Goal: Task Accomplishment & Management: Manage account settings

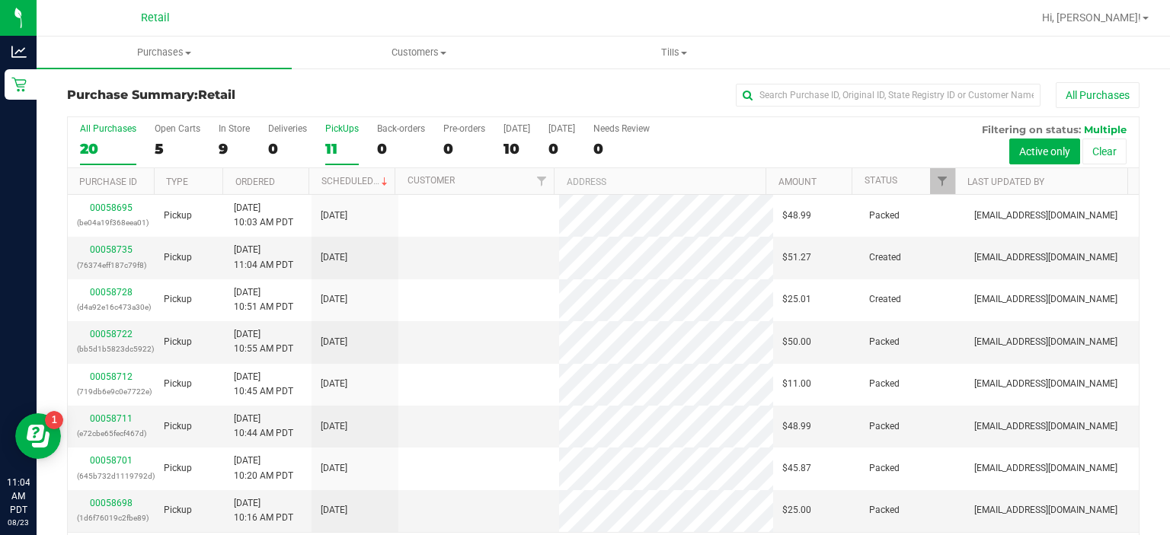
click at [349, 128] on div "PickUps" at bounding box center [342, 128] width 34 height 11
click at [0, 0] on input "PickUps 11" at bounding box center [0, 0] width 0 height 0
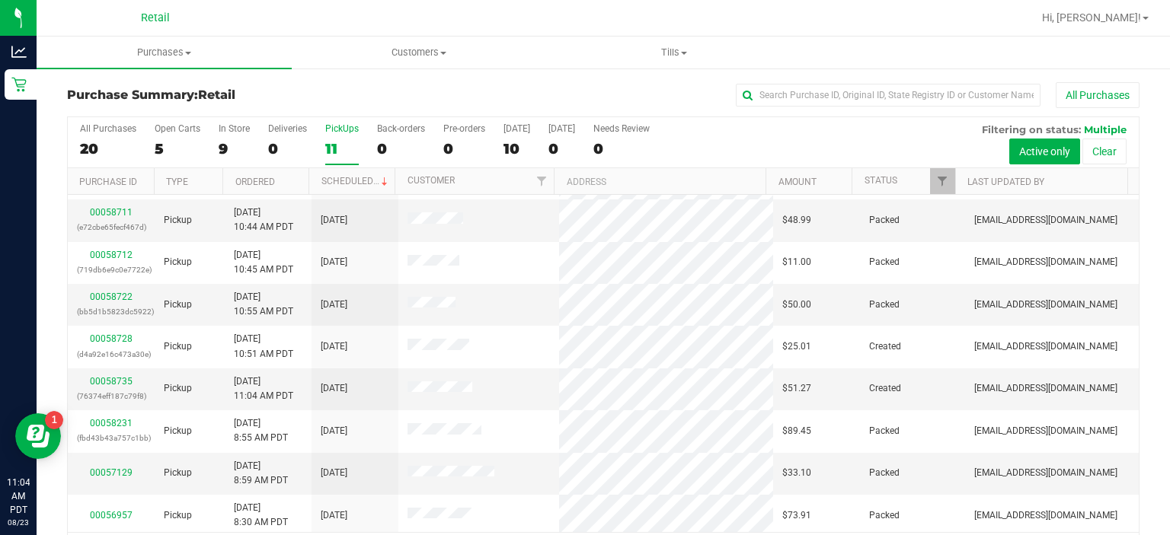
scroll to position [124, 0]
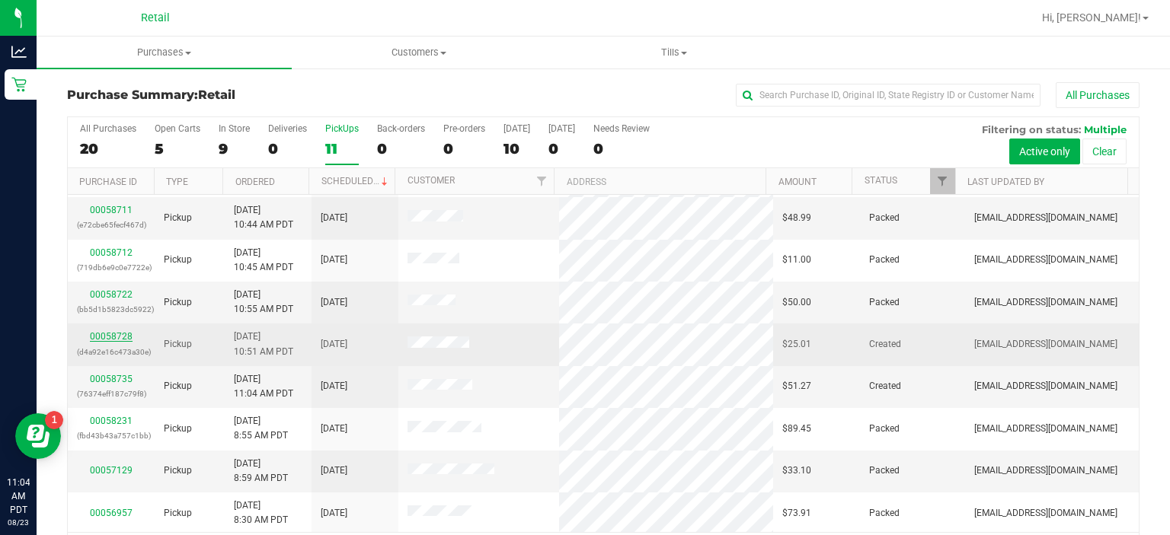
click at [119, 334] on link "00058728" at bounding box center [111, 336] width 43 height 11
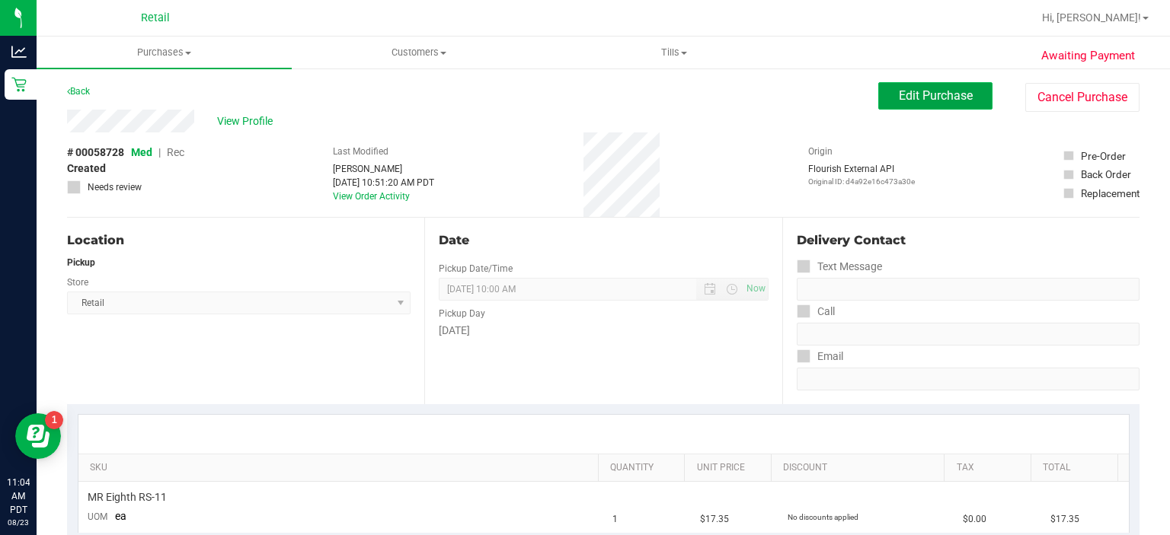
click at [927, 84] on button "Edit Purchase" at bounding box center [935, 95] width 114 height 27
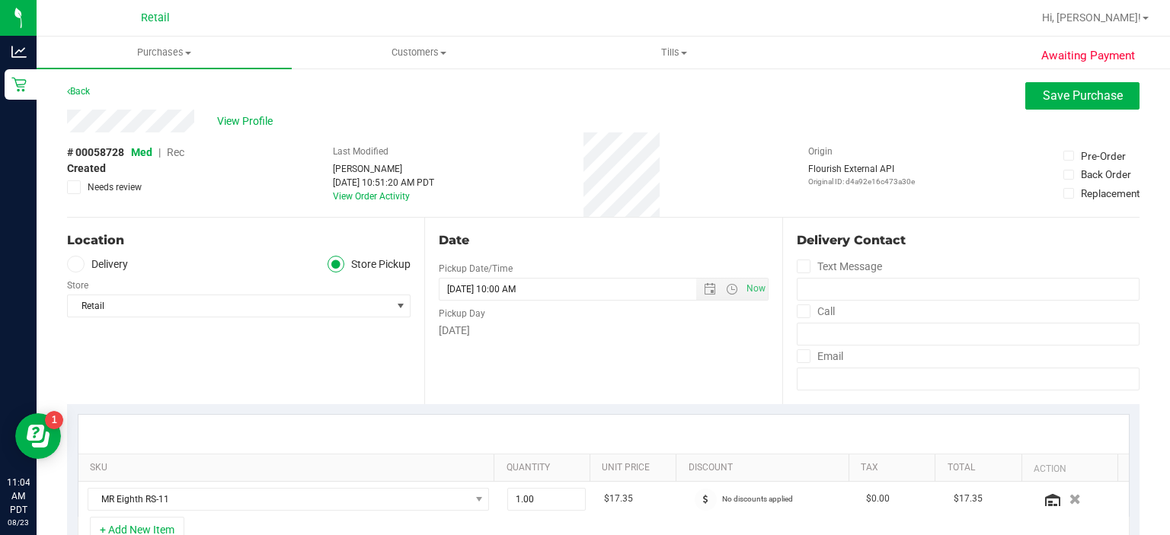
click at [172, 158] on span "Rec" at bounding box center [176, 152] width 18 height 12
click at [1071, 94] on span "Save Purchase" at bounding box center [1082, 95] width 80 height 14
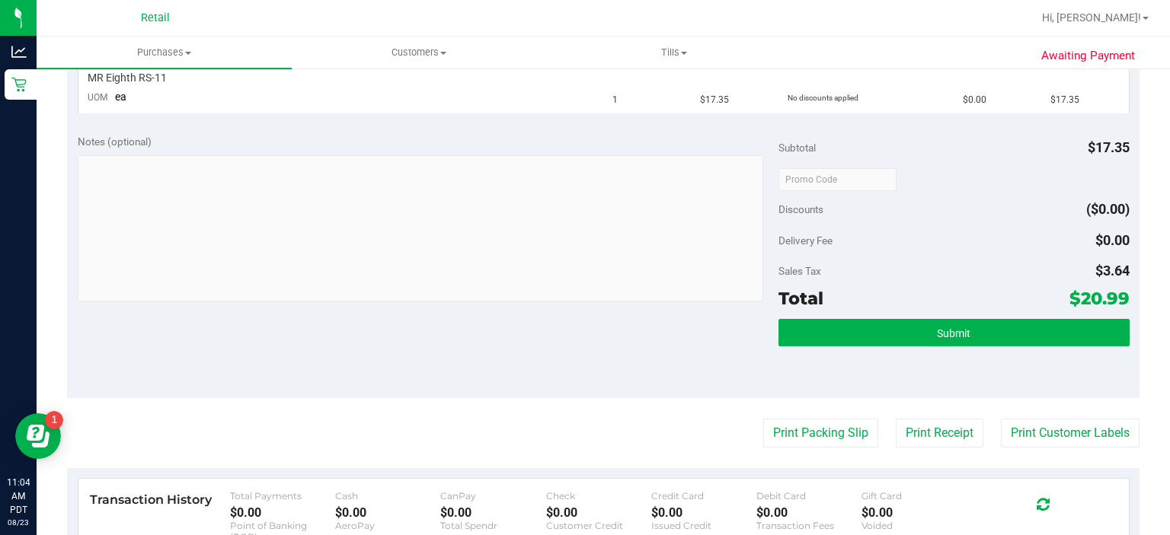
scroll to position [461, 0]
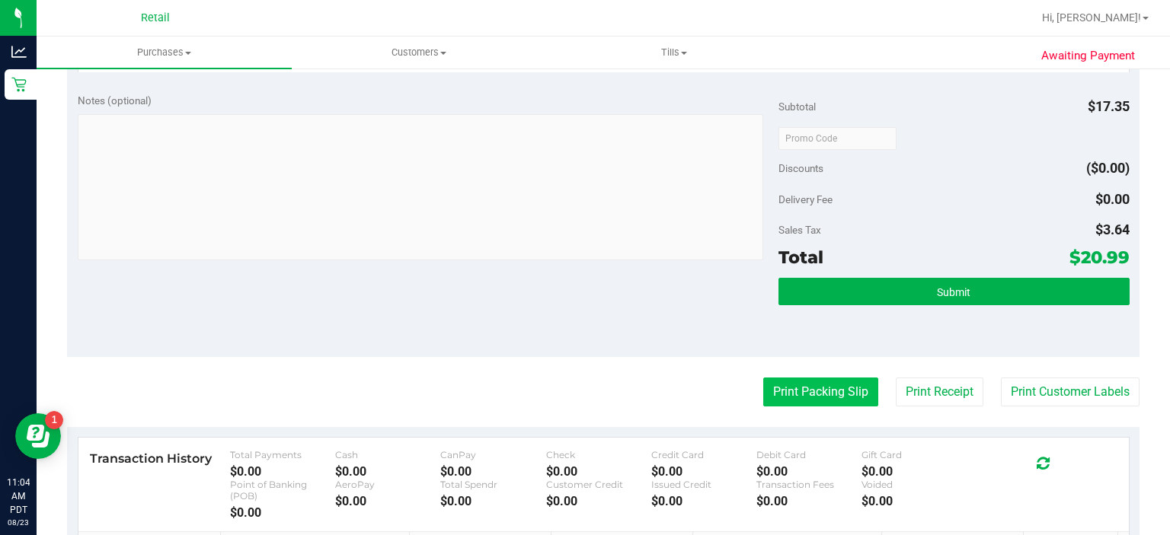
click at [796, 394] on button "Print Packing Slip" at bounding box center [820, 392] width 115 height 29
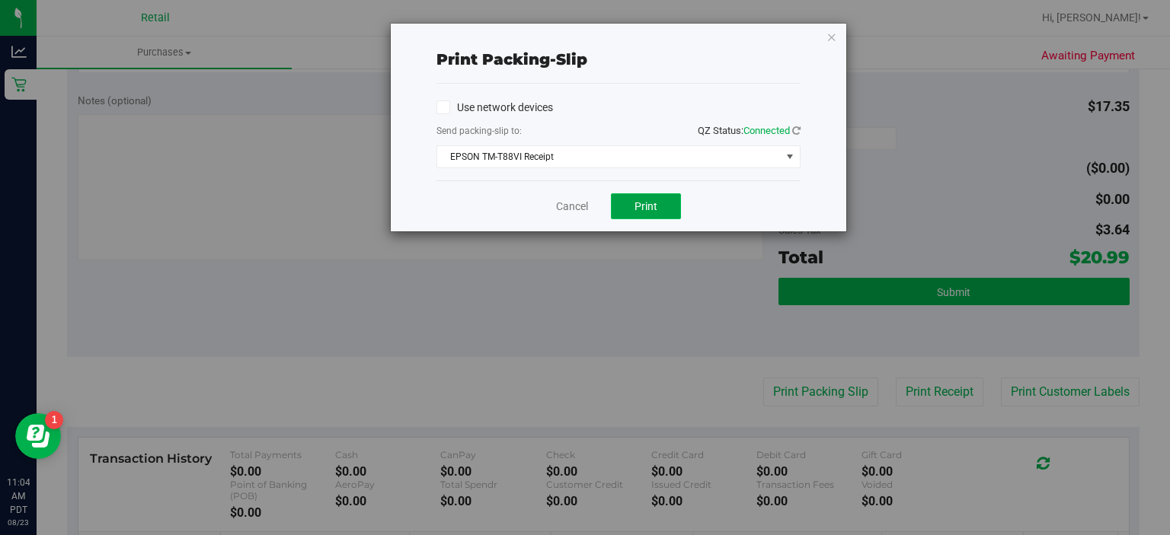
click at [650, 206] on span "Print" at bounding box center [645, 206] width 23 height 12
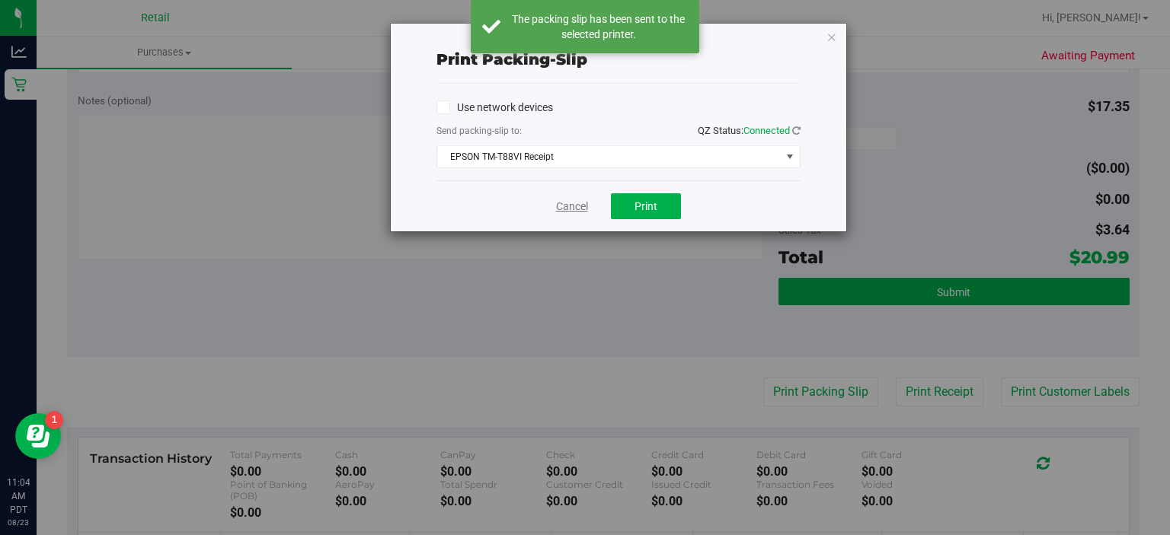
click at [568, 204] on link "Cancel" at bounding box center [572, 207] width 32 height 16
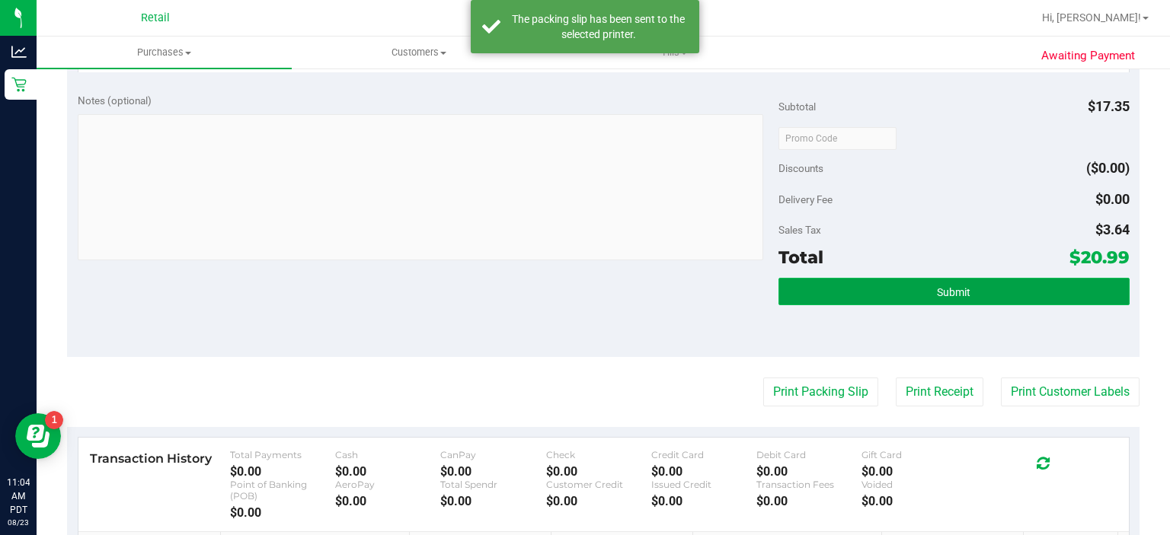
click at [966, 298] on button "Submit" at bounding box center [953, 291] width 350 height 27
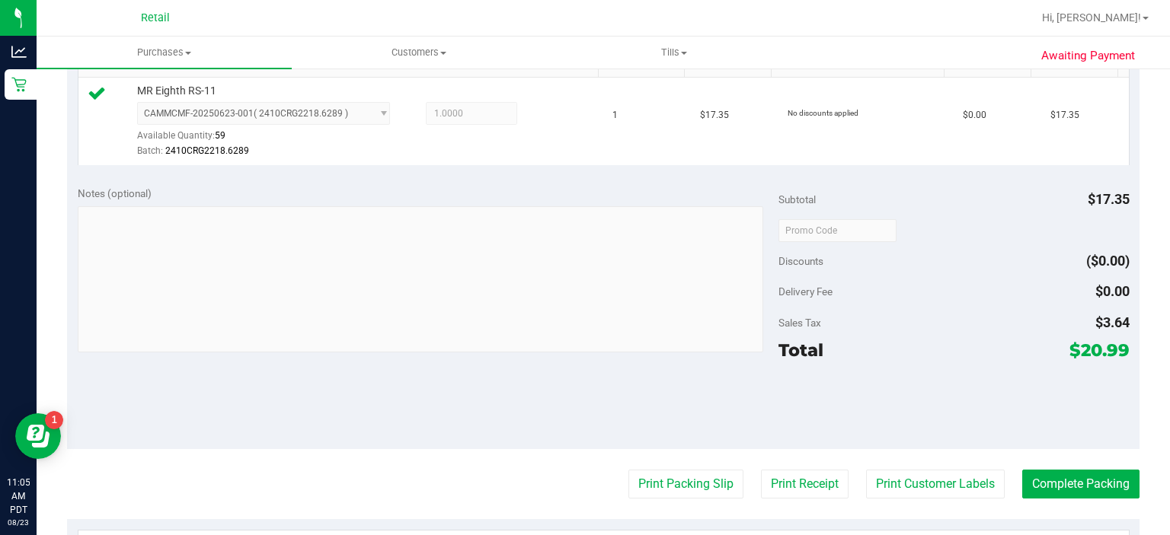
scroll to position [436, 0]
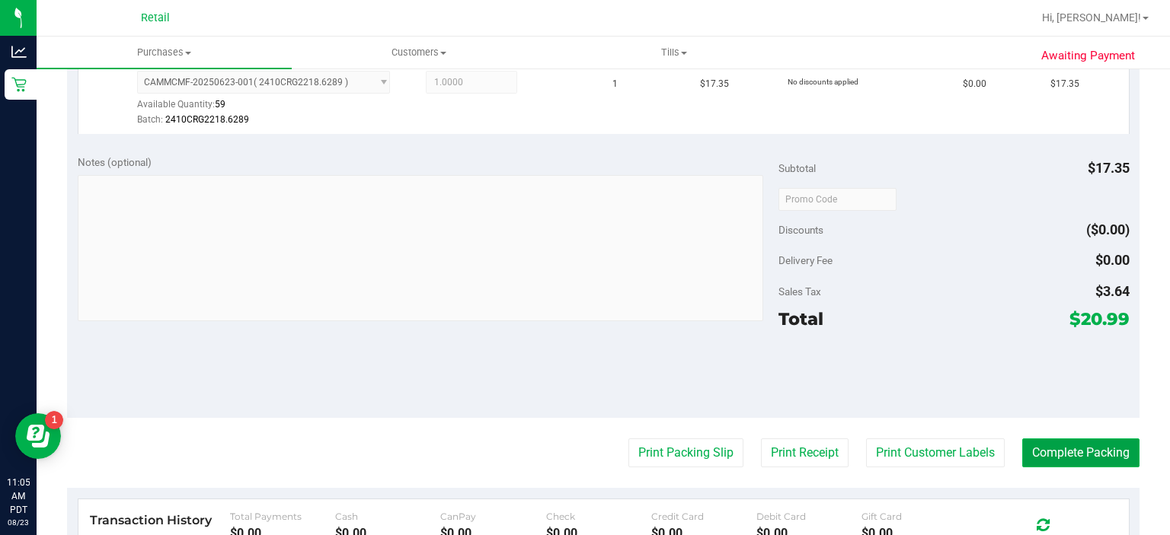
click at [1087, 442] on button "Complete Packing" at bounding box center [1080, 453] width 117 height 29
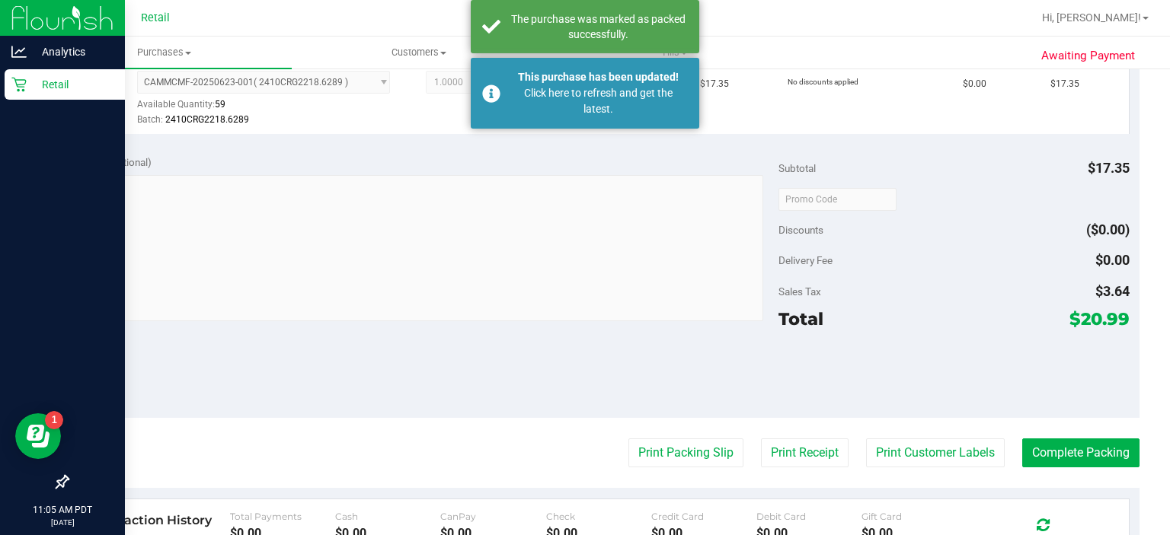
click at [3, 97] on link "Retail" at bounding box center [62, 85] width 125 height 33
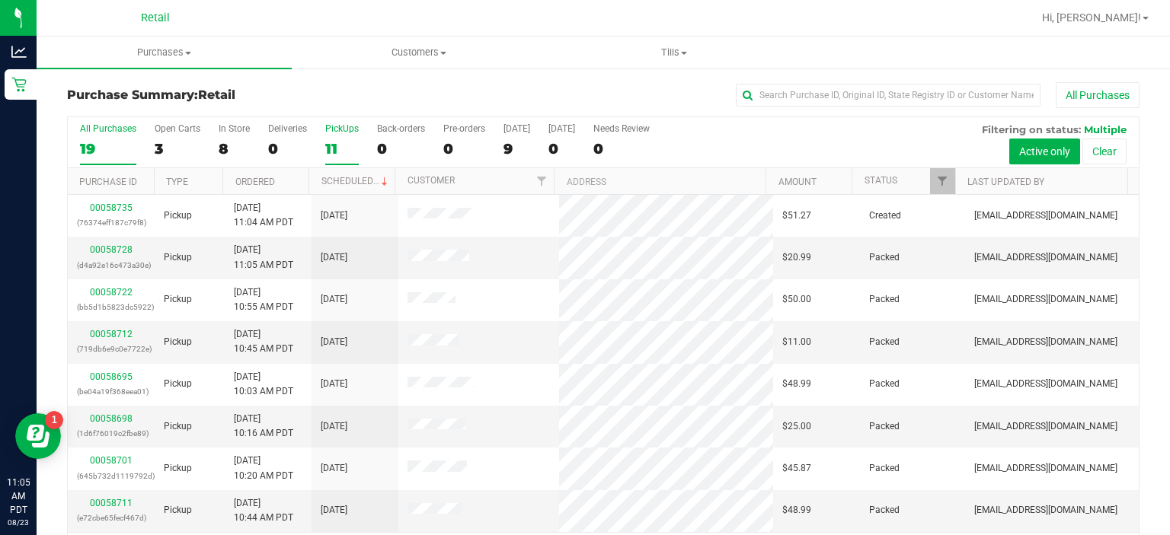
click at [343, 129] on div "PickUps" at bounding box center [342, 128] width 34 height 11
click at [0, 0] on input "PickUps 11" at bounding box center [0, 0] width 0 height 0
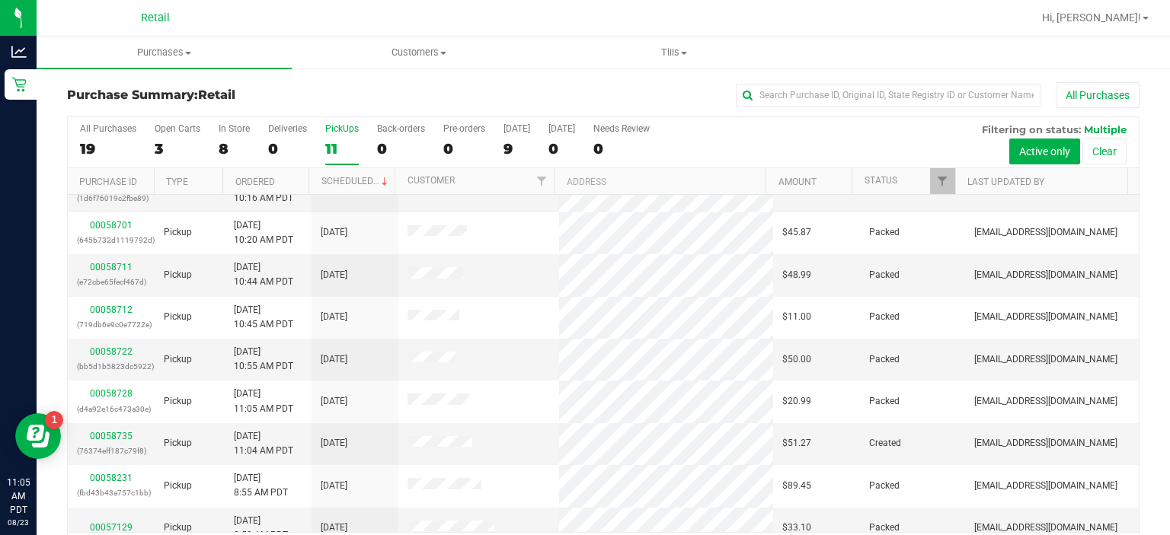
scroll to position [124, 0]
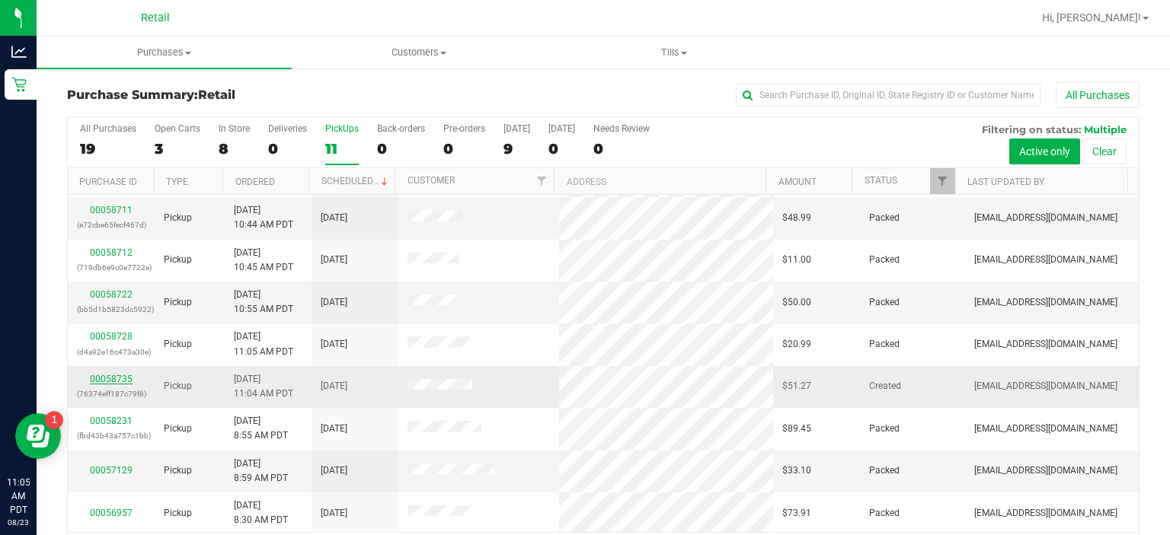
click at [117, 374] on link "00058735" at bounding box center [111, 379] width 43 height 11
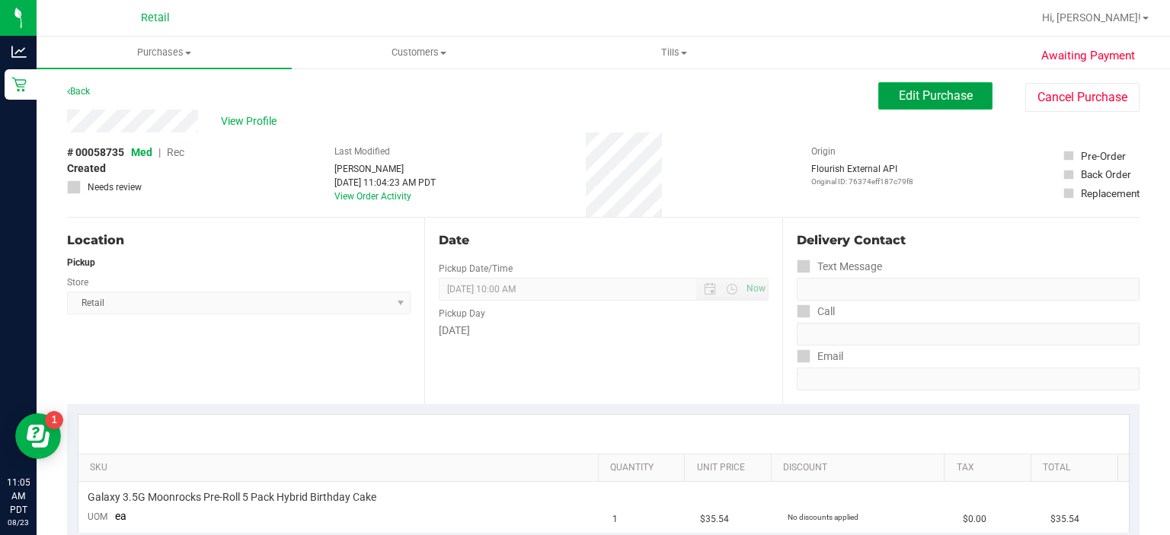
click at [914, 94] on span "Edit Purchase" at bounding box center [936, 95] width 74 height 14
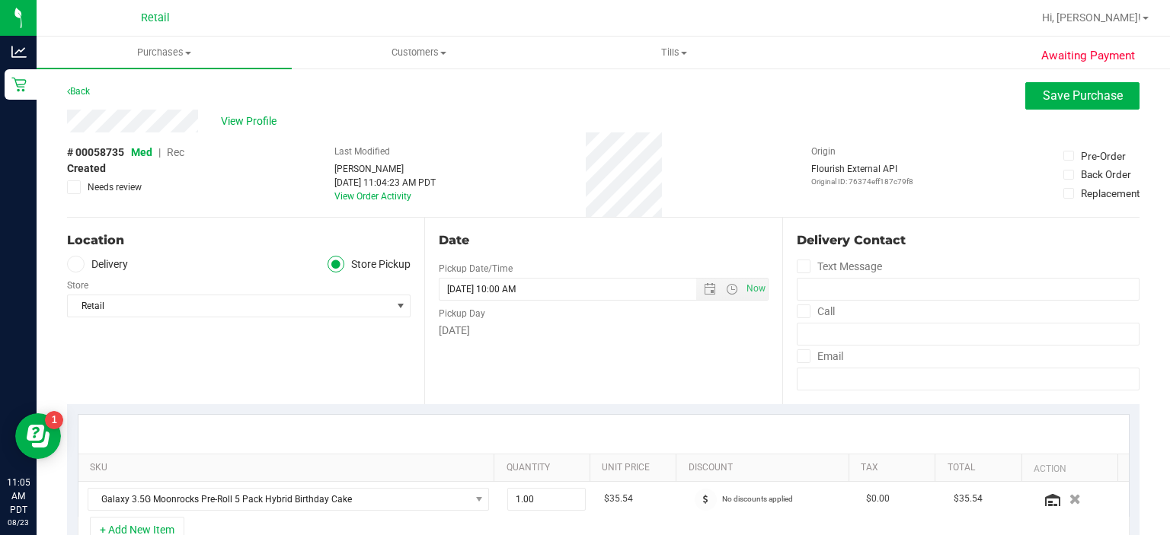
click at [178, 152] on span "Rec" at bounding box center [176, 152] width 18 height 12
click at [1075, 97] on span "Save Purchase" at bounding box center [1082, 95] width 80 height 14
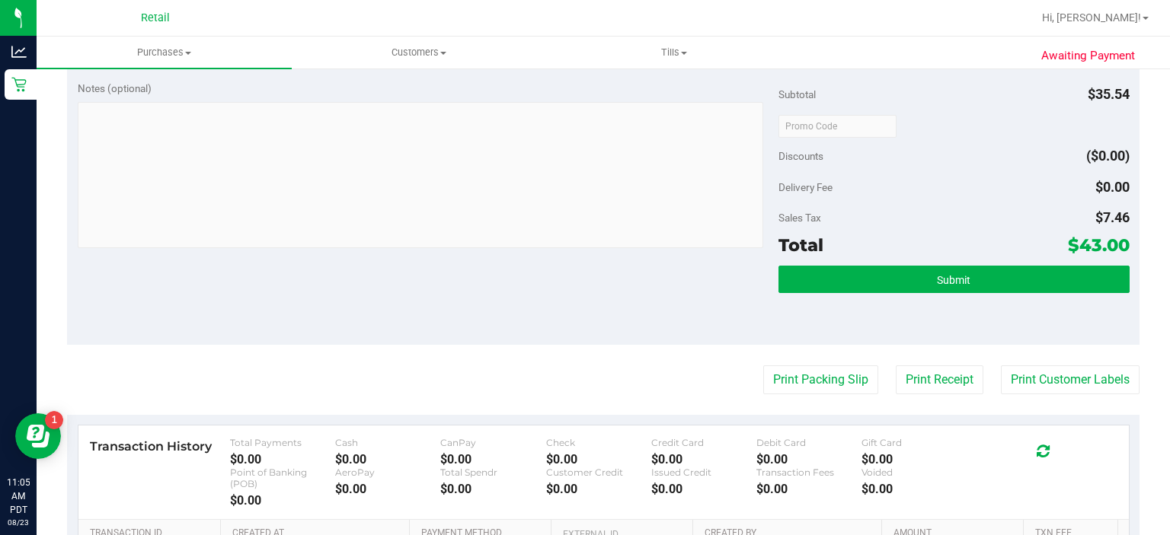
scroll to position [519, 0]
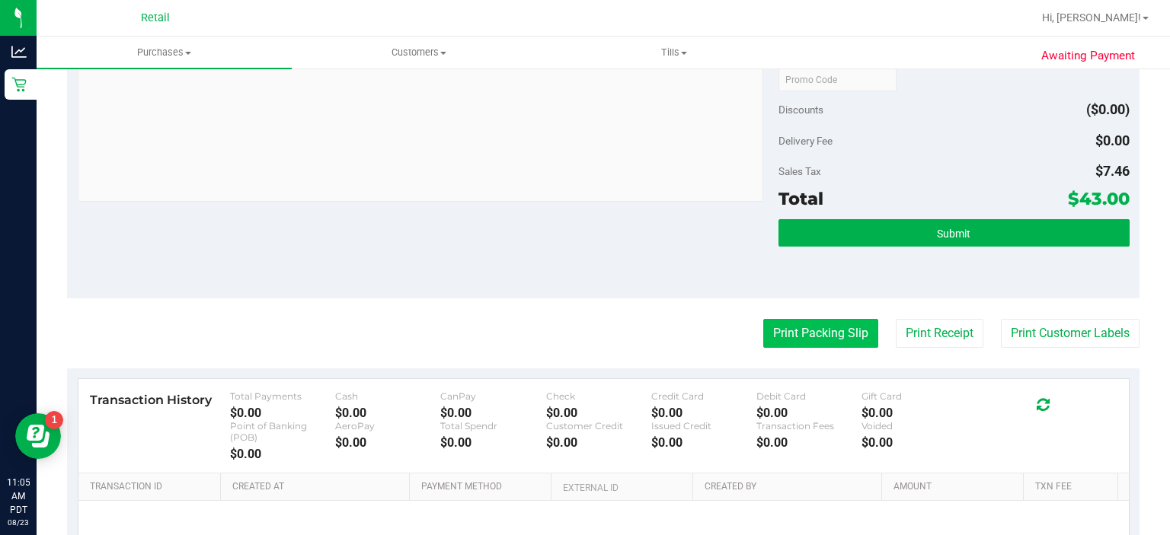
click at [807, 332] on button "Print Packing Slip" at bounding box center [820, 333] width 115 height 29
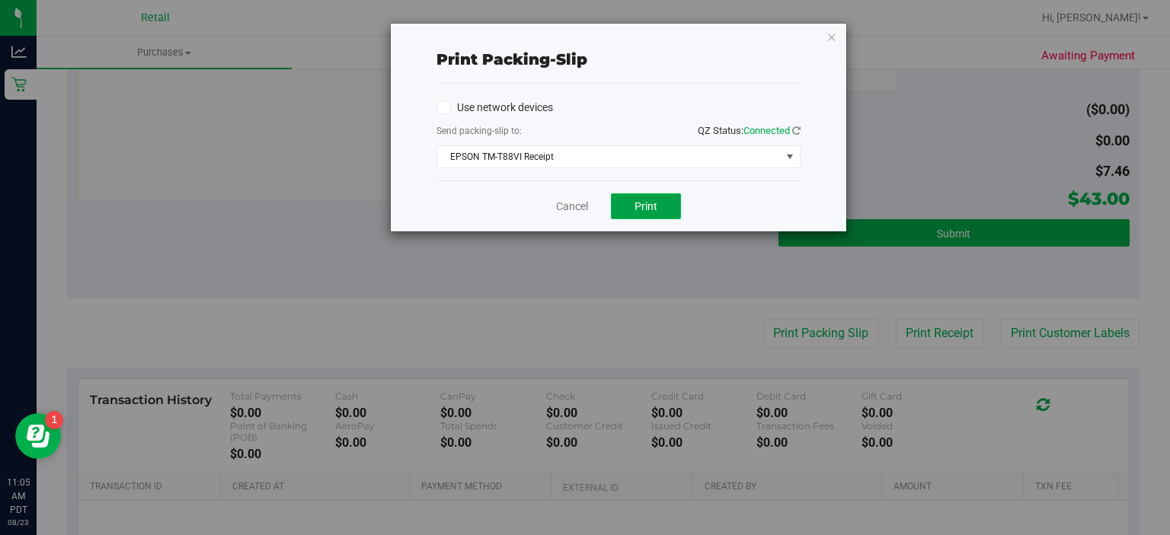
click at [655, 195] on button "Print" at bounding box center [646, 206] width 70 height 26
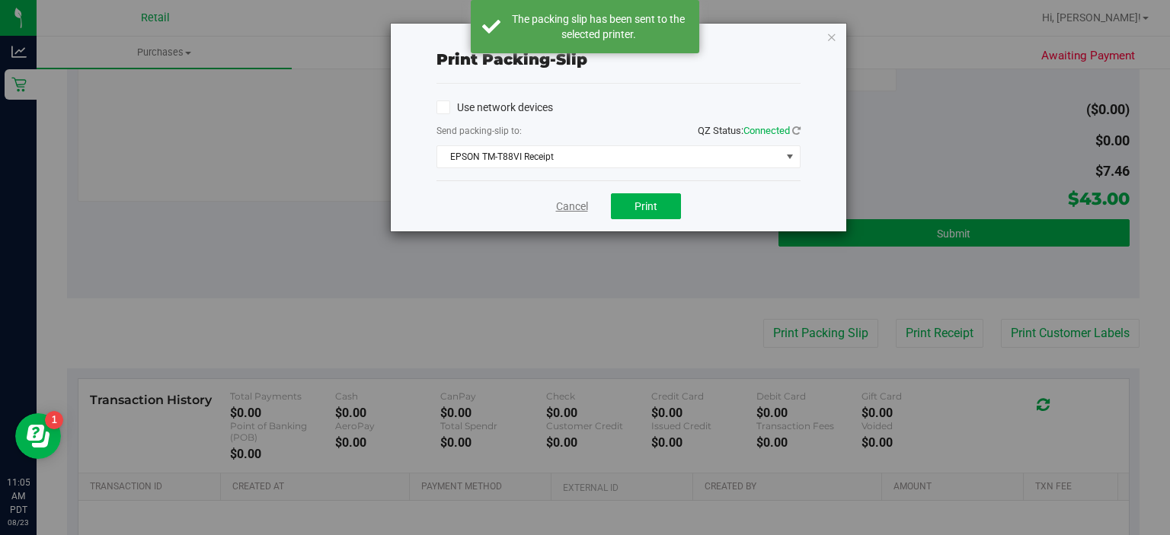
click at [576, 201] on link "Cancel" at bounding box center [572, 207] width 32 height 16
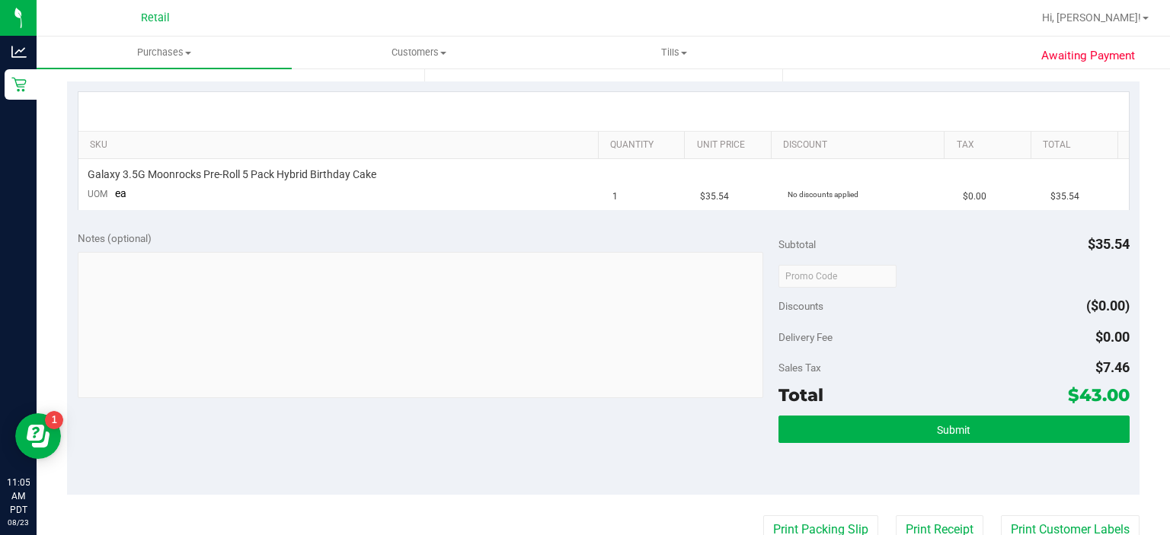
scroll to position [320, 0]
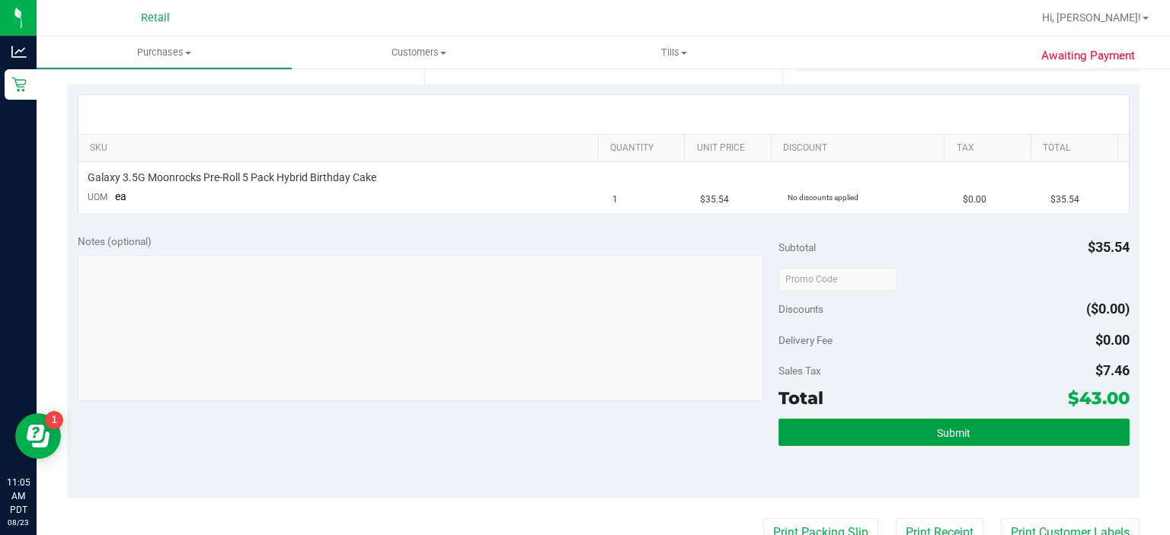
click at [948, 419] on button "Submit" at bounding box center [953, 432] width 350 height 27
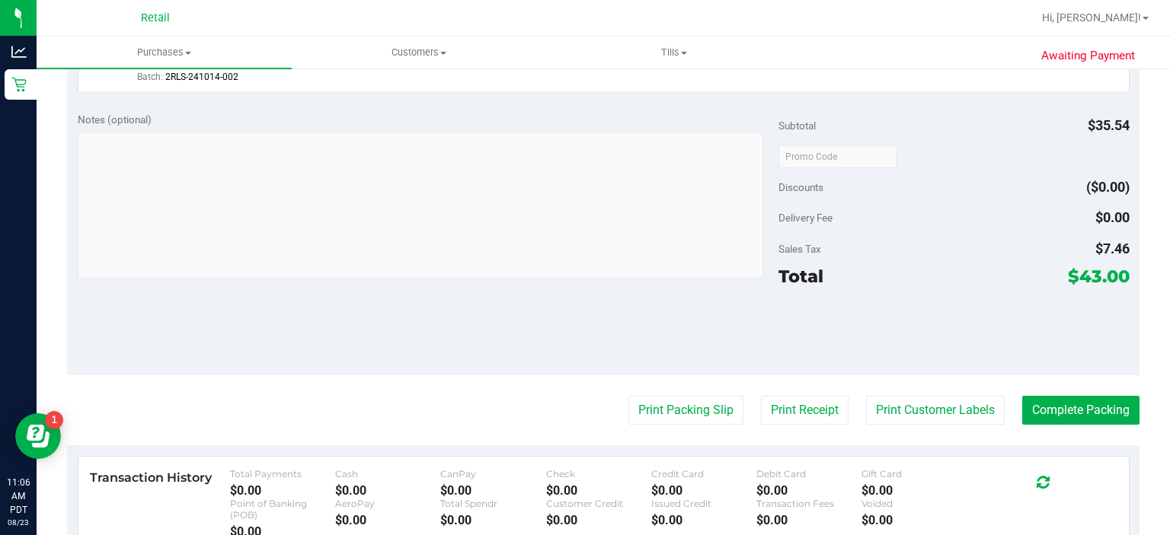
scroll to position [531, 0]
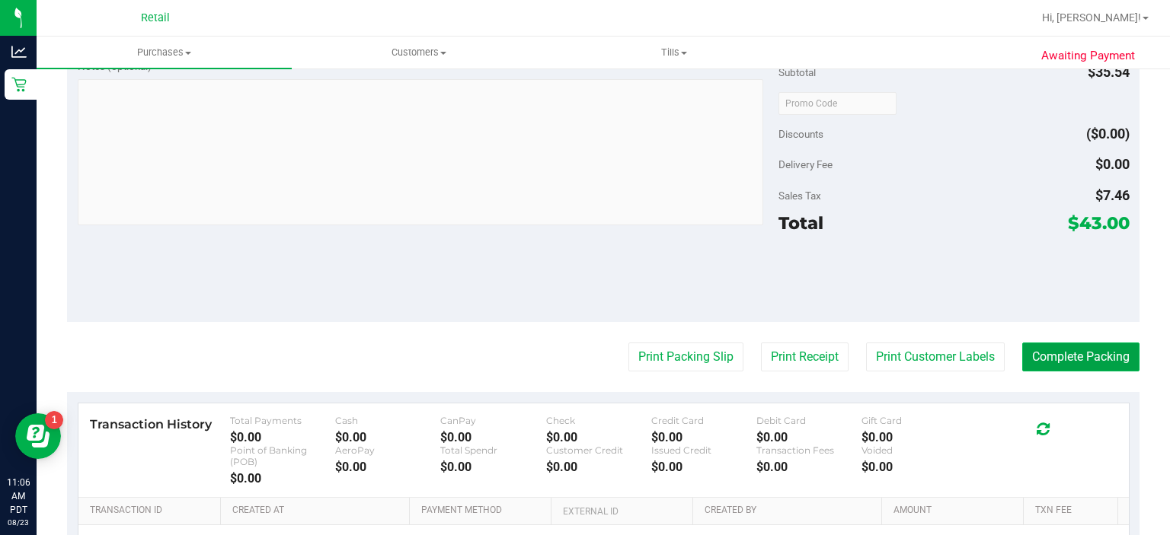
click at [1078, 357] on button "Complete Packing" at bounding box center [1080, 357] width 117 height 29
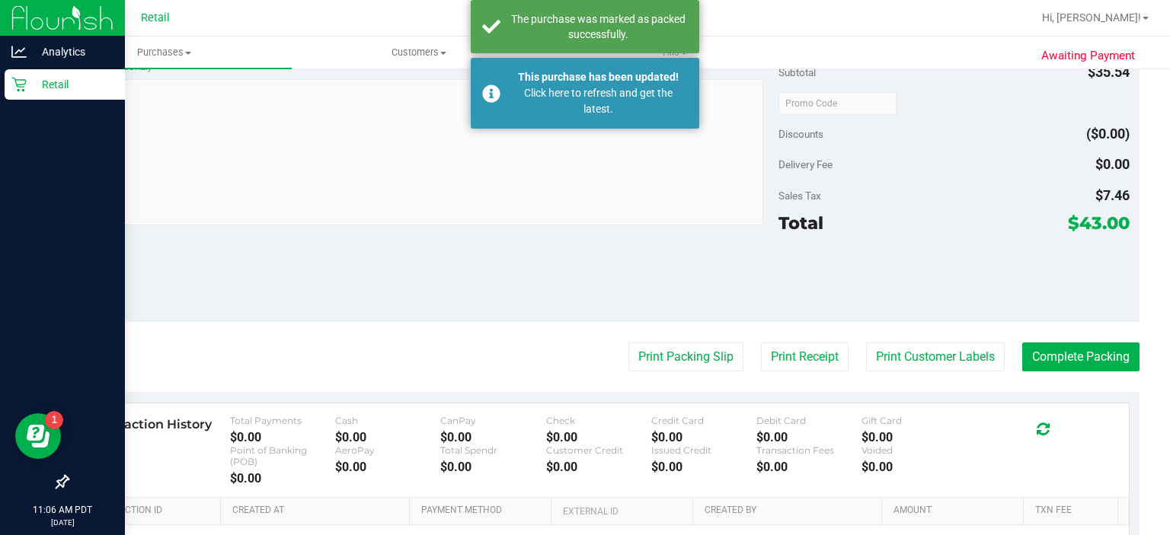
click at [12, 94] on div "Retail" at bounding box center [65, 84] width 120 height 30
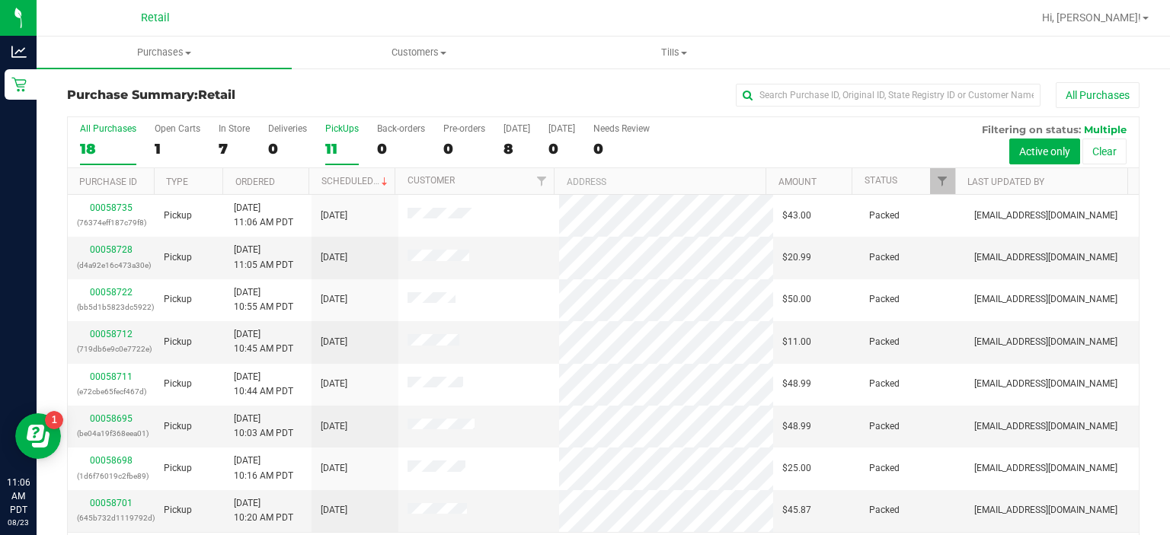
click at [344, 128] on div "PickUps" at bounding box center [342, 128] width 34 height 11
click at [0, 0] on input "PickUps 11" at bounding box center [0, 0] width 0 height 0
click at [424, 54] on span "Customers" at bounding box center [419, 53] width 254 height 14
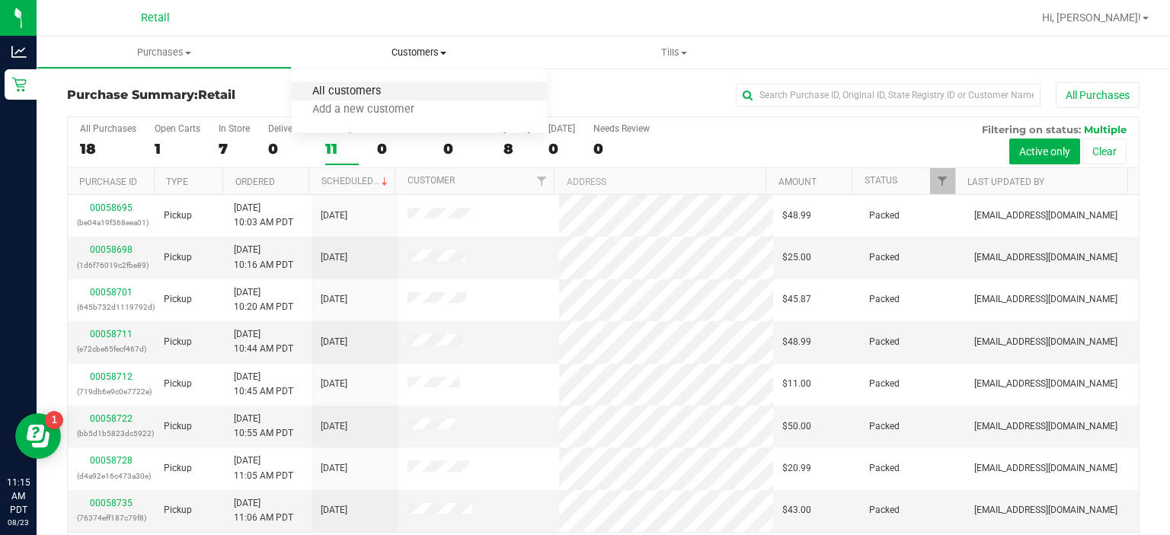
click at [362, 91] on span "All customers" at bounding box center [347, 91] width 110 height 13
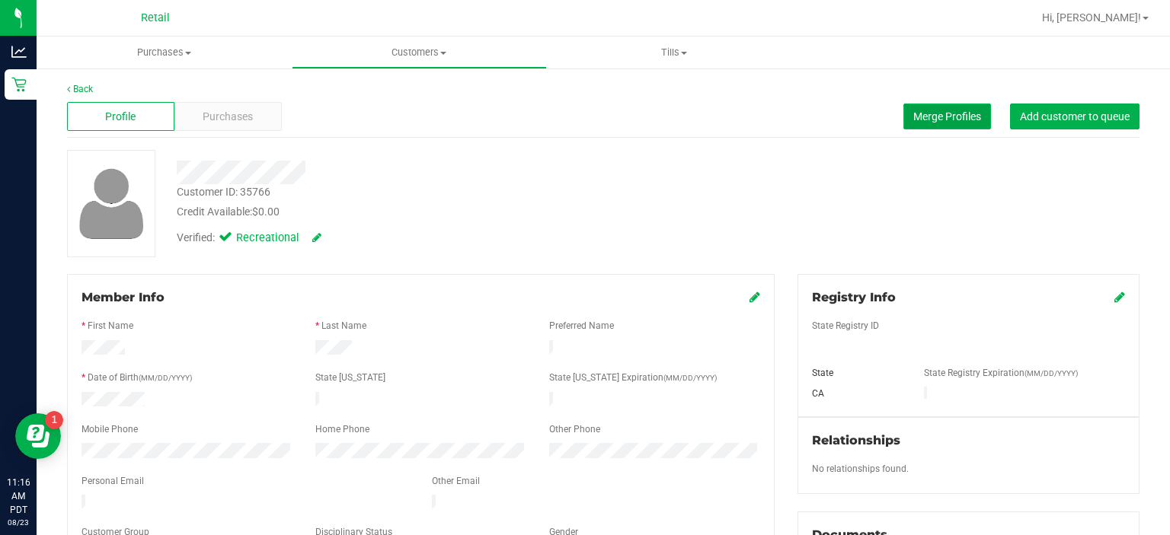
click at [932, 117] on span "Merge Profiles" at bounding box center [947, 116] width 68 height 12
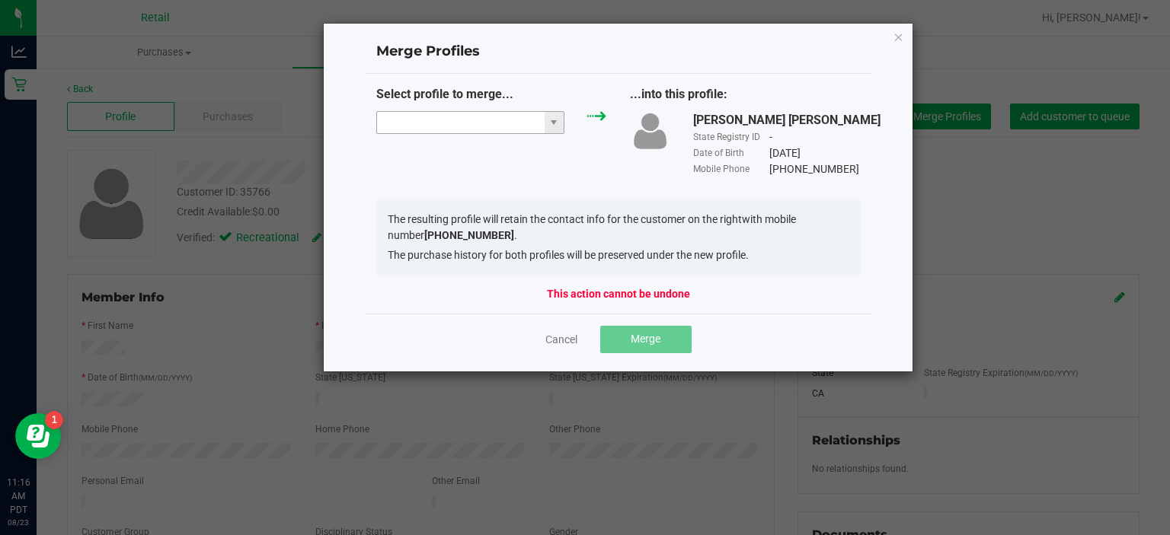
click at [449, 125] on input "NO DATA FOUND" at bounding box center [461, 122] width 168 height 21
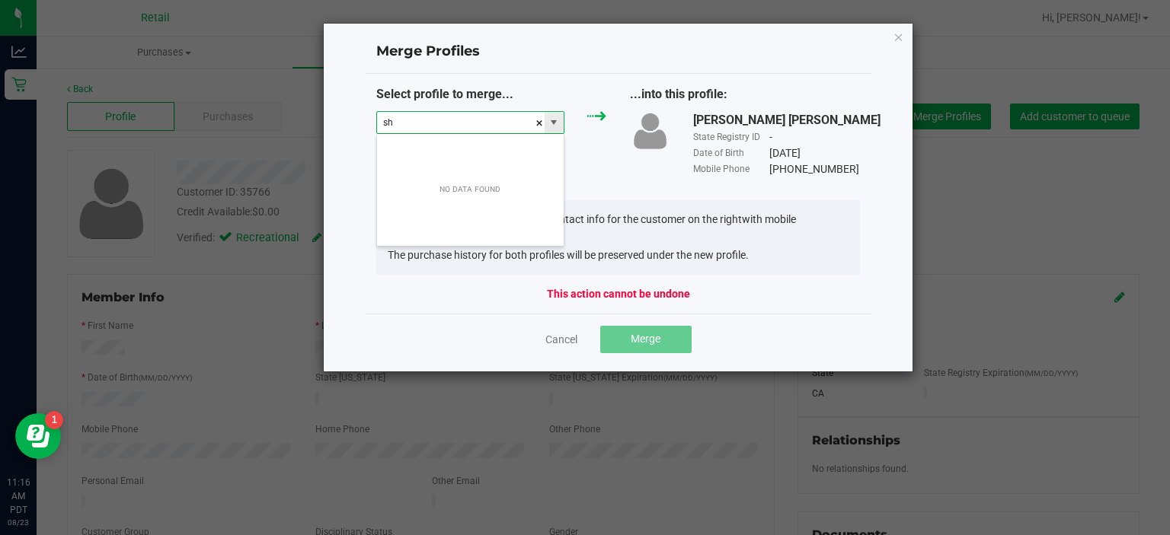
scroll to position [22, 189]
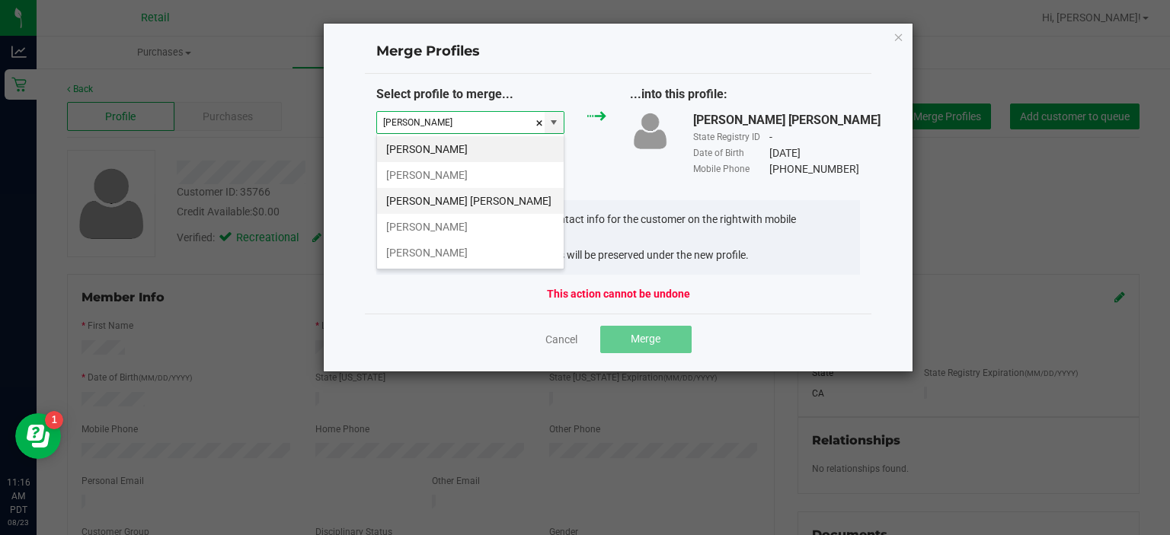
click at [417, 205] on li "[PERSON_NAME] [PERSON_NAME]" at bounding box center [470, 201] width 187 height 26
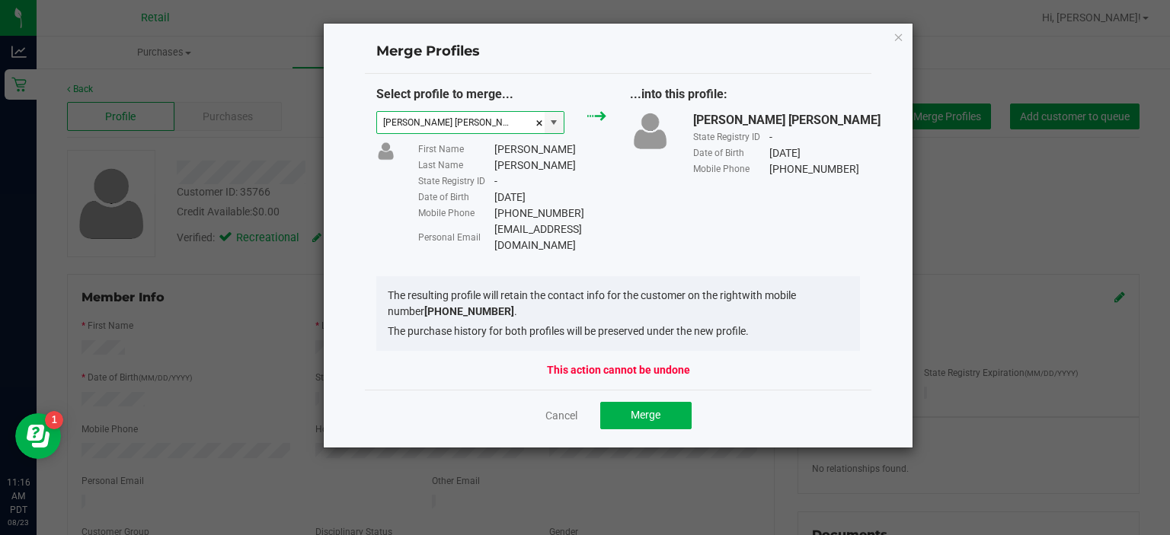
type input "[PERSON_NAME] [PERSON_NAME]"
click at [645, 410] on button "Merge" at bounding box center [645, 415] width 91 height 27
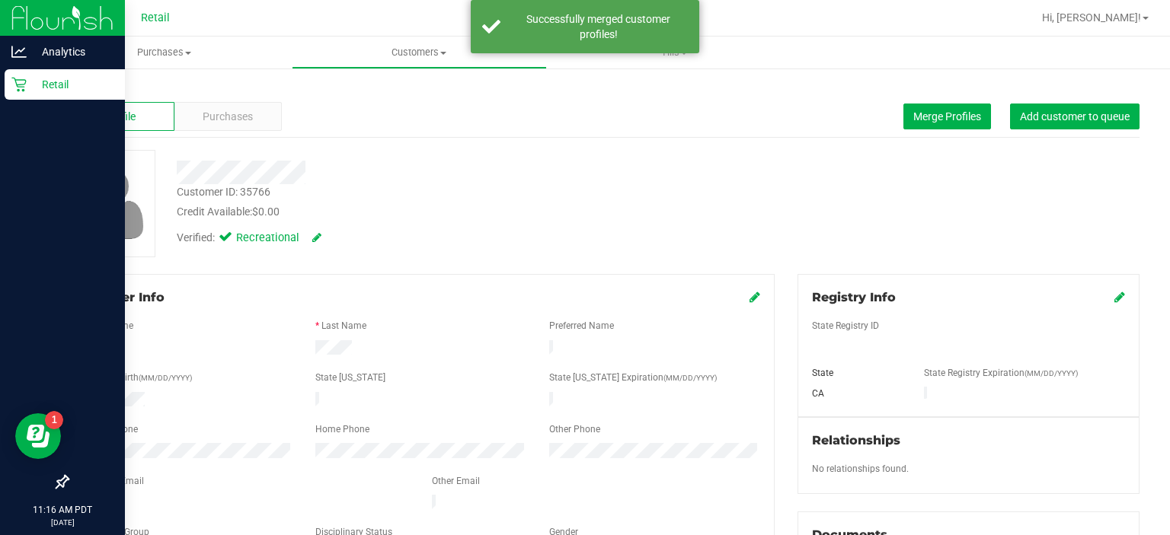
click at [5, 94] on div "Retail" at bounding box center [65, 84] width 120 height 30
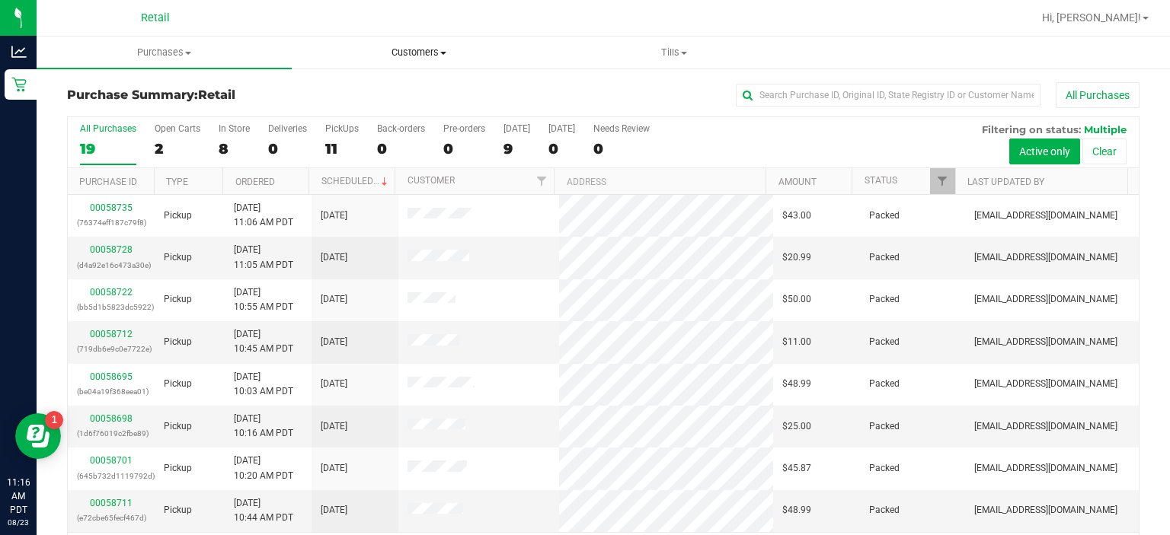
click at [335, 40] on uib-tab-heading "Customers All customers Add a new customer" at bounding box center [419, 52] width 254 height 30
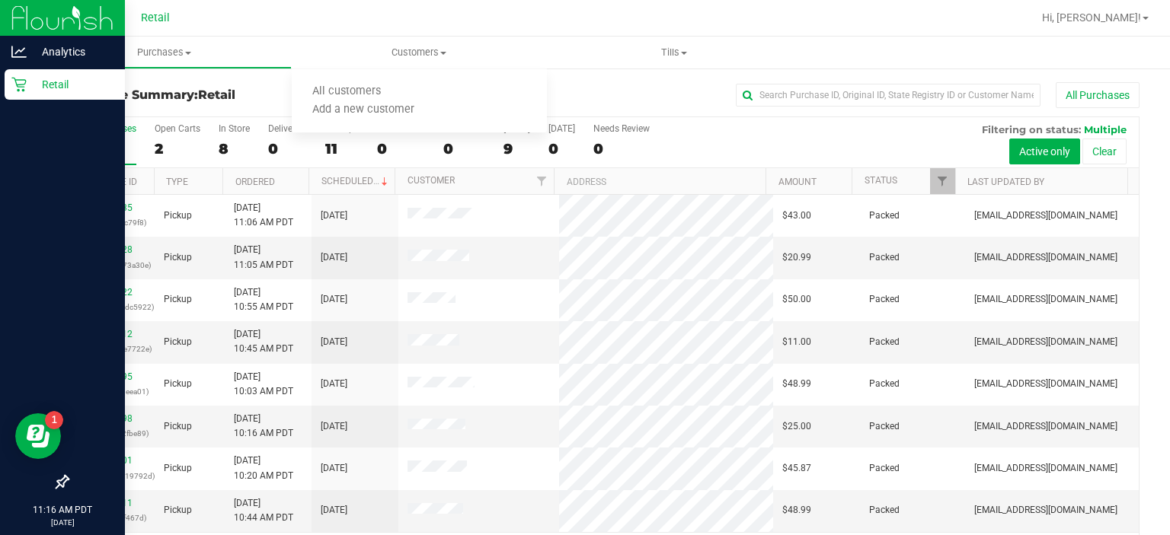
click at [3, 242] on div at bounding box center [62, 285] width 125 height 366
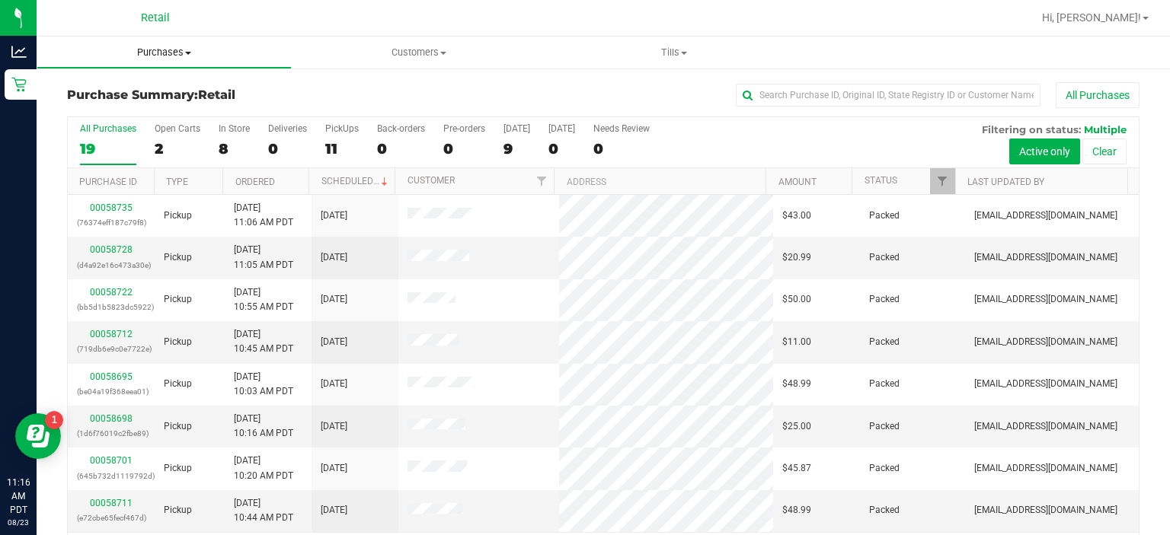
click at [281, 38] on uib-tab-heading "Purchases Summary of purchases Fulfillment All purchases" at bounding box center [164, 52] width 254 height 30
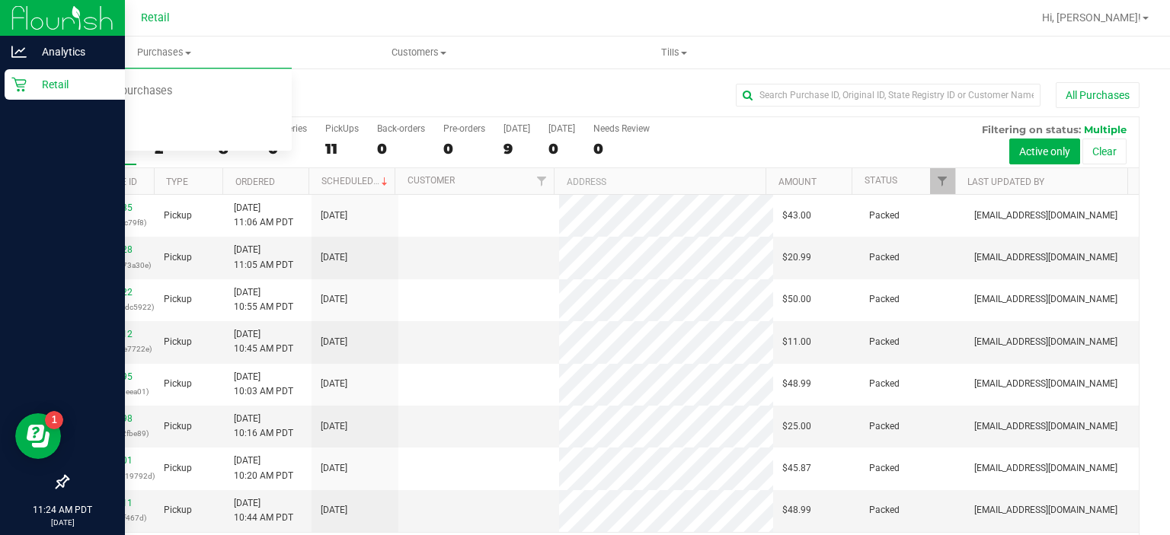
click at [5, 85] on div "Retail" at bounding box center [65, 84] width 120 height 30
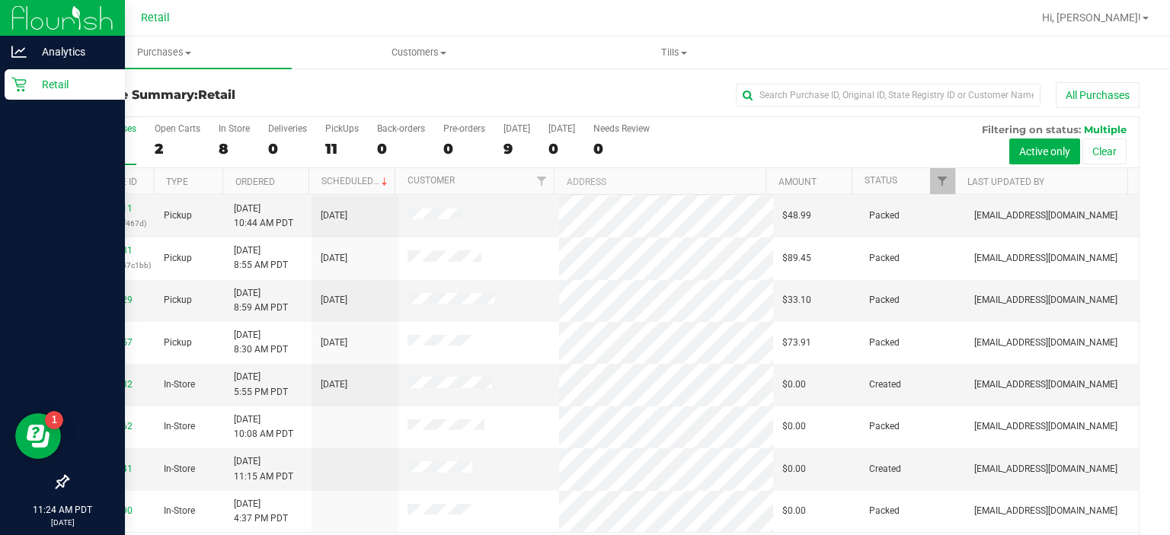
scroll to position [292, 0]
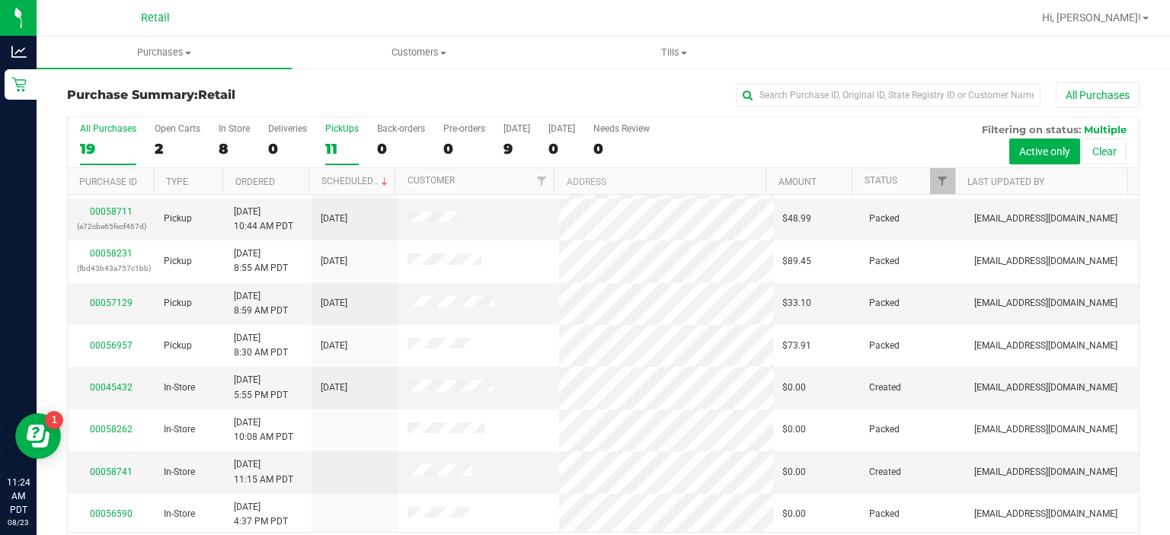
click at [342, 128] on div "PickUps" at bounding box center [342, 128] width 34 height 11
click at [0, 0] on input "PickUps 11" at bounding box center [0, 0] width 0 height 0
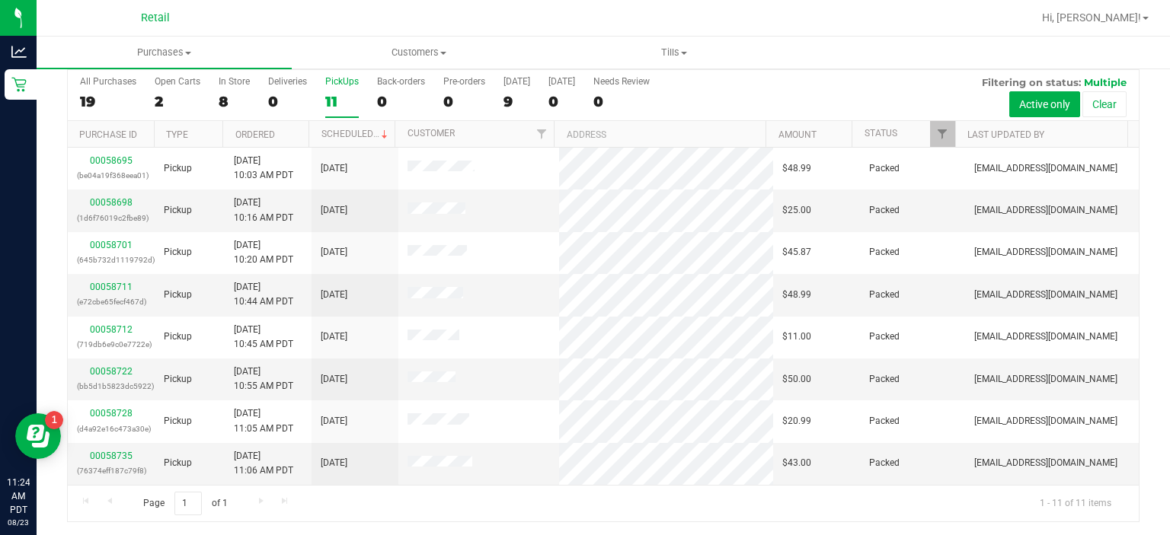
scroll to position [0, 0]
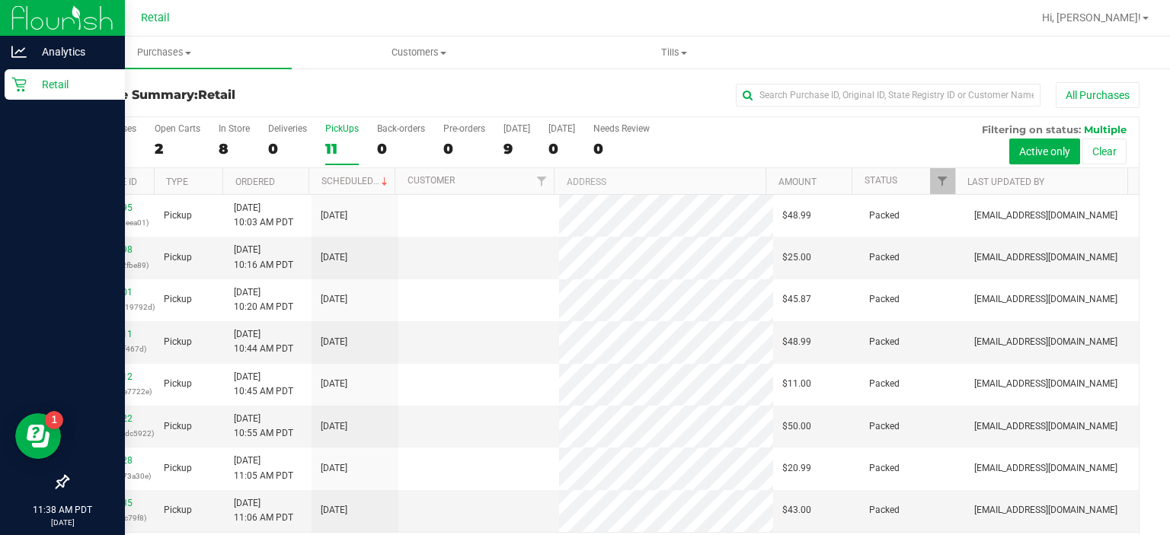
click at [9, 93] on div "Retail" at bounding box center [65, 84] width 120 height 30
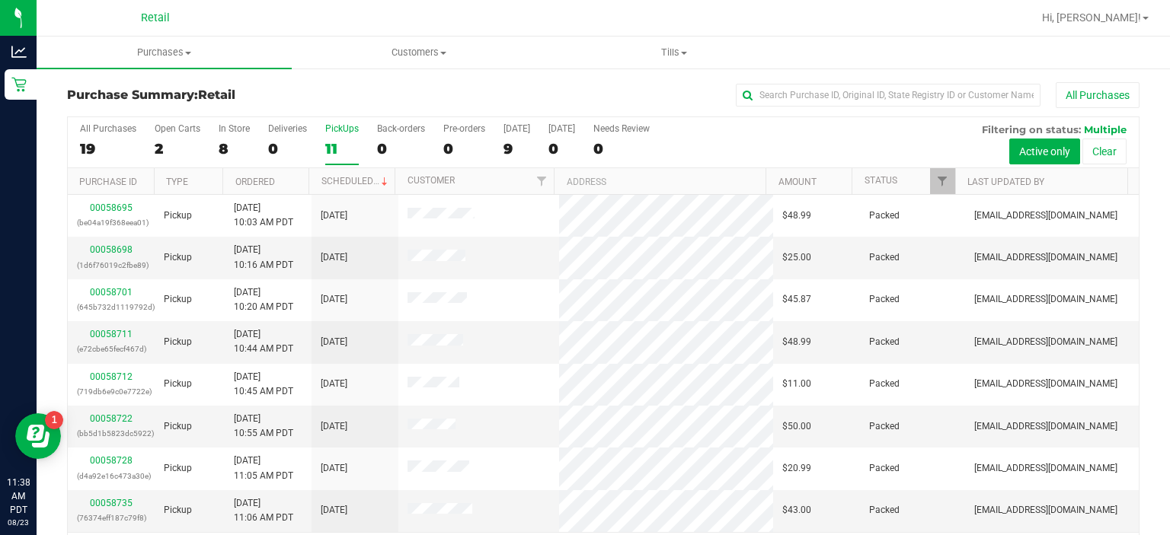
click at [346, 128] on div "PickUps" at bounding box center [342, 128] width 34 height 11
click at [0, 0] on input "PickUps 11" at bounding box center [0, 0] width 0 height 0
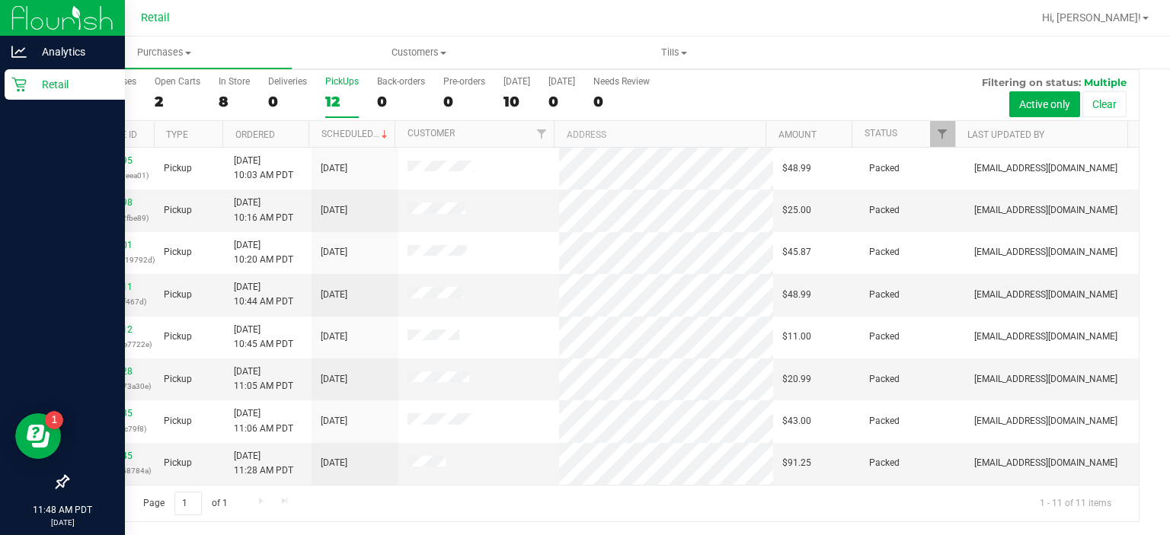
click at [25, 97] on div "Retail" at bounding box center [65, 84] width 120 height 30
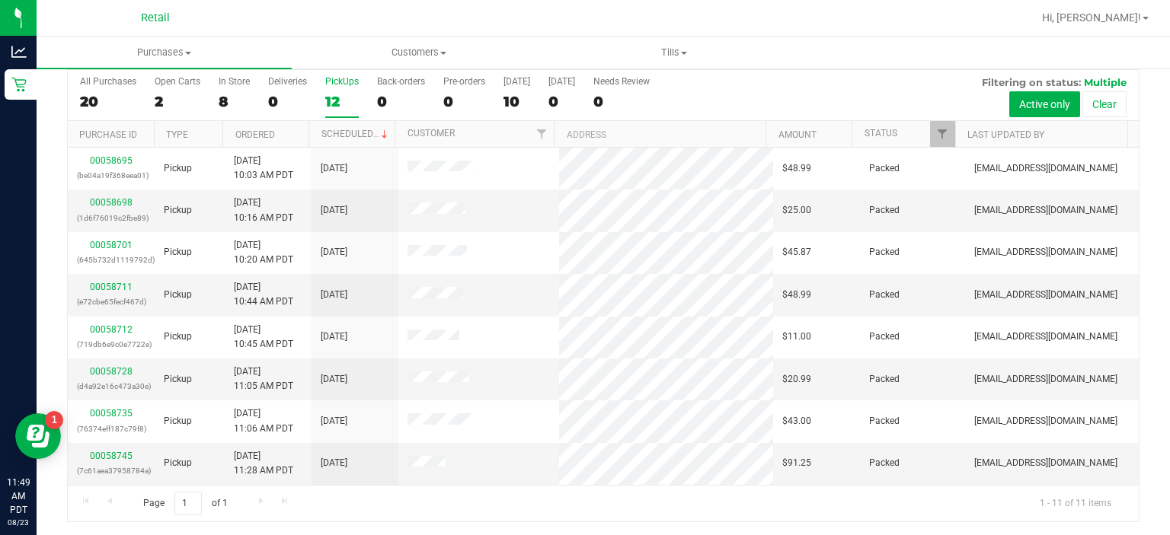
click at [343, 84] on div "PickUps" at bounding box center [342, 81] width 34 height 11
click at [0, 0] on input "PickUps 12" at bounding box center [0, 0] width 0 height 0
click at [443, 53] on span at bounding box center [443, 53] width 6 height 3
click at [361, 92] on span "All customers" at bounding box center [347, 91] width 110 height 13
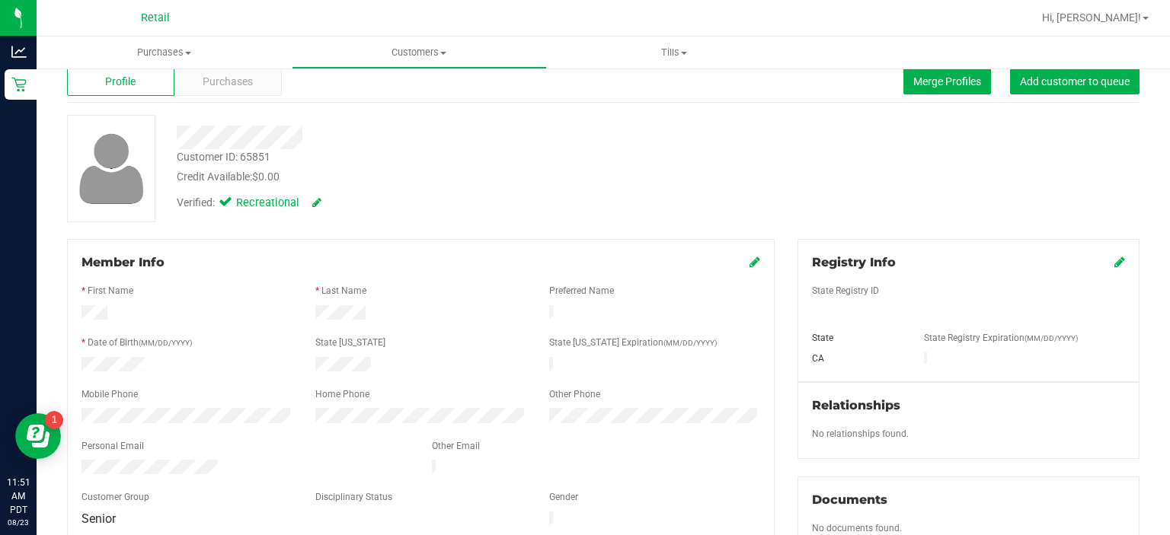
scroll to position [34, 0]
click at [918, 91] on button "Merge Profiles" at bounding box center [947, 82] width 88 height 26
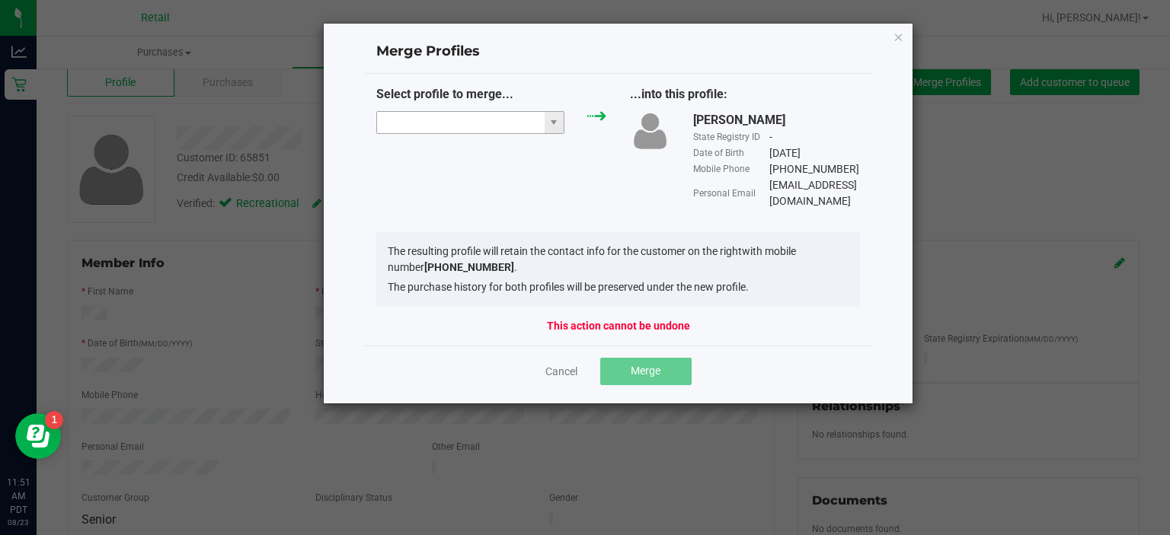
click at [474, 120] on input "NO DATA FOUND" at bounding box center [461, 122] width 168 height 21
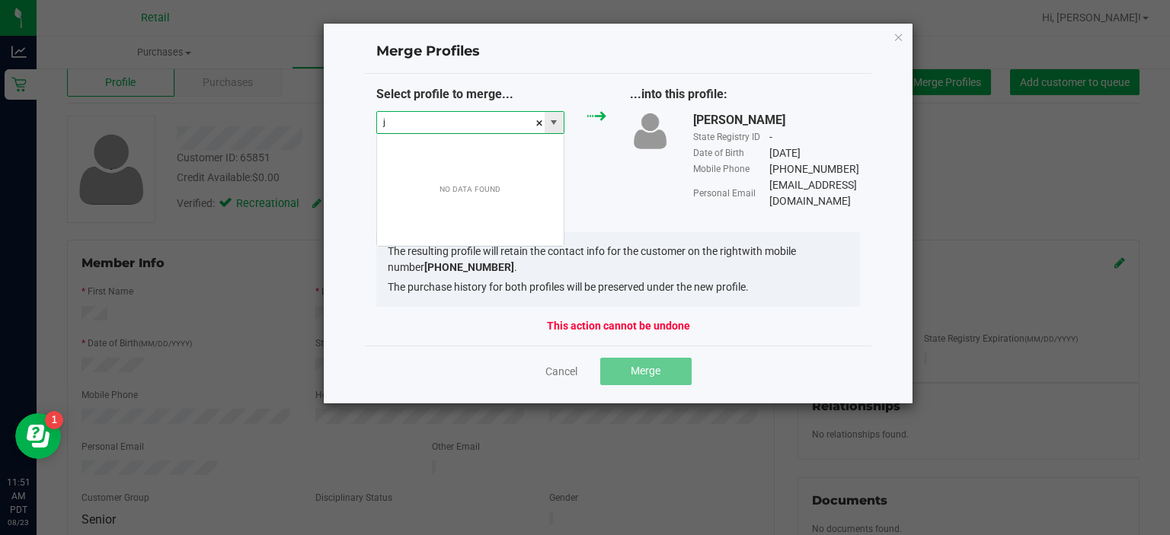
scroll to position [22, 189]
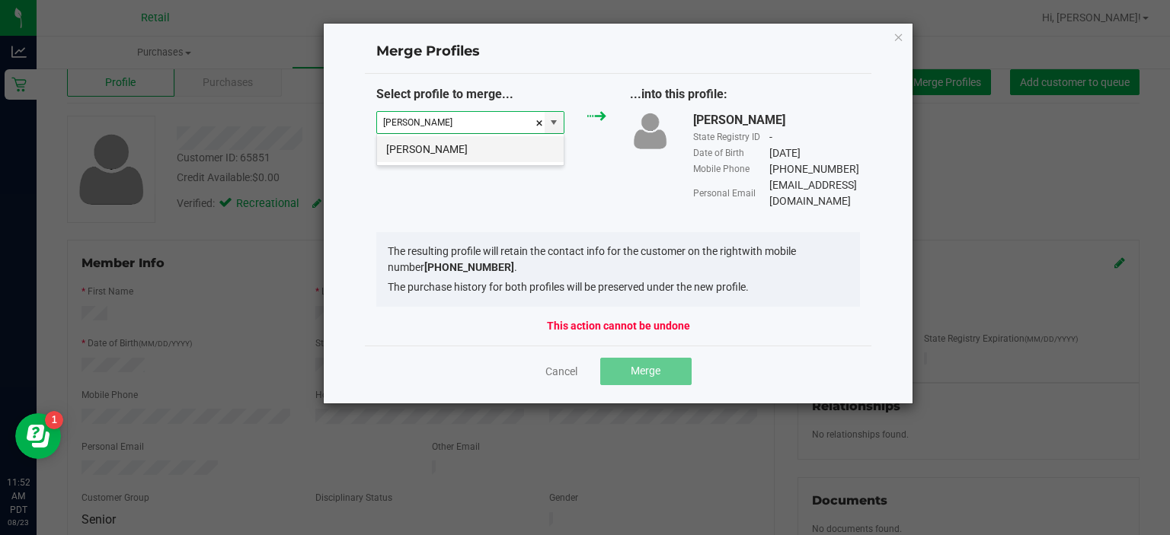
click at [427, 154] on li "[PERSON_NAME]" at bounding box center [470, 149] width 187 height 26
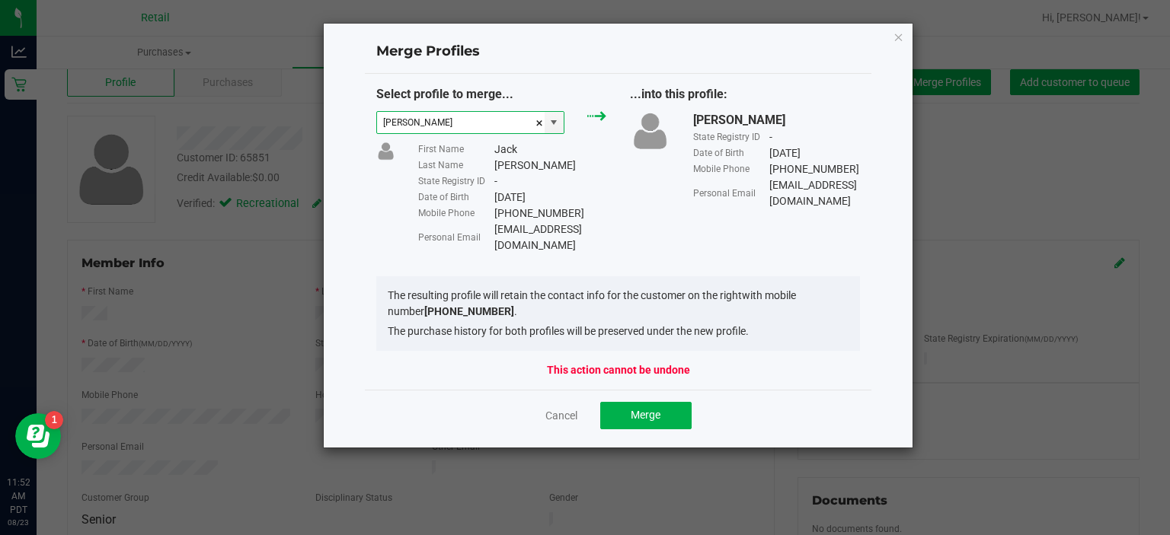
type input "[PERSON_NAME]"
click at [649, 409] on span "Merge" at bounding box center [645, 415] width 30 height 12
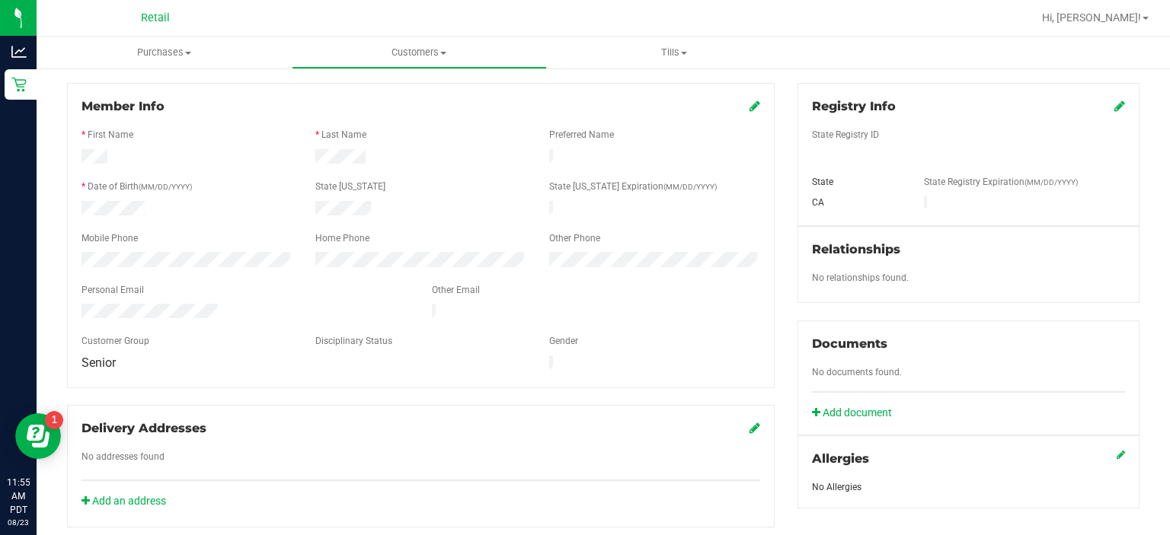
scroll to position [192, 0]
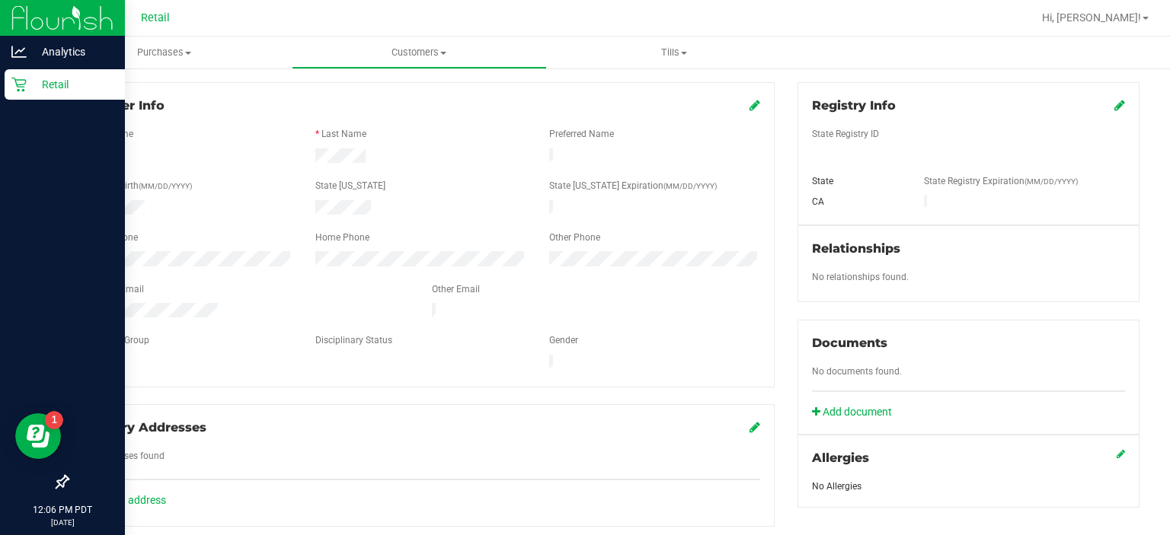
click at [24, 88] on icon at bounding box center [18, 84] width 15 height 15
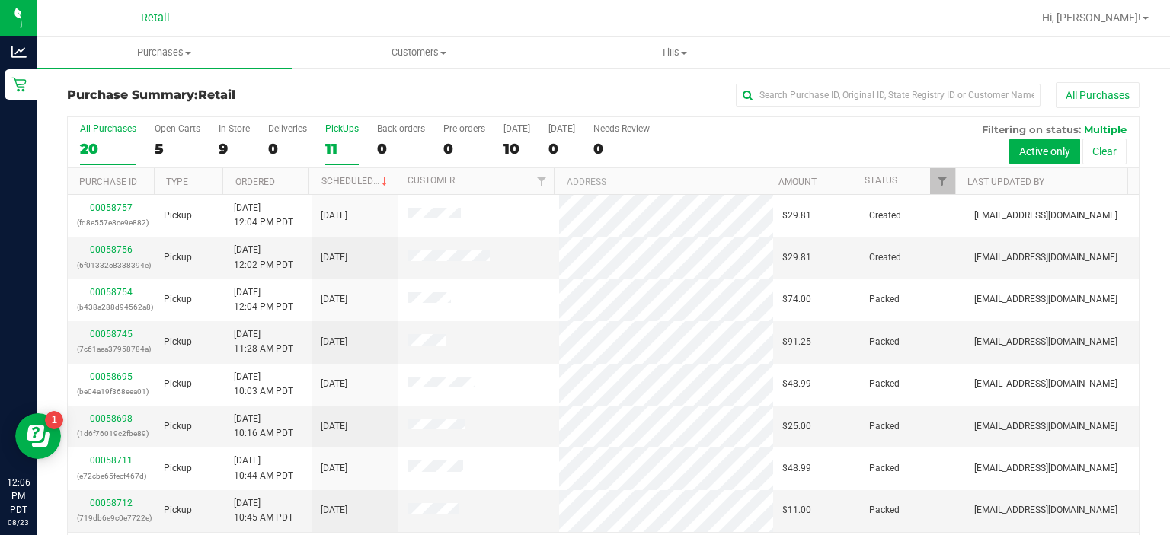
click at [336, 132] on div "PickUps" at bounding box center [342, 128] width 34 height 11
click at [0, 0] on input "PickUps 11" at bounding box center [0, 0] width 0 height 0
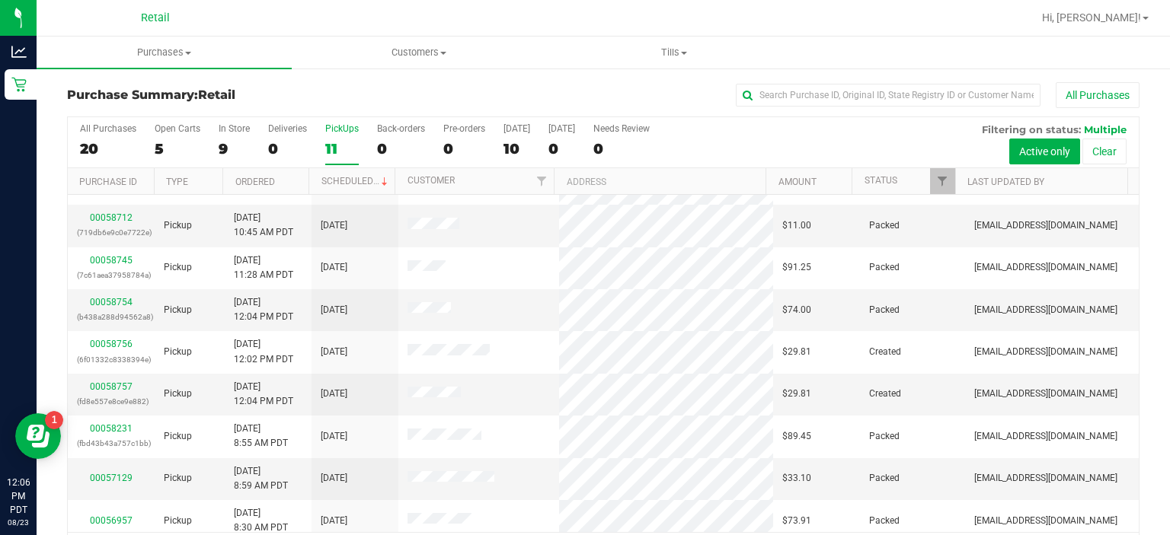
scroll to position [124, 0]
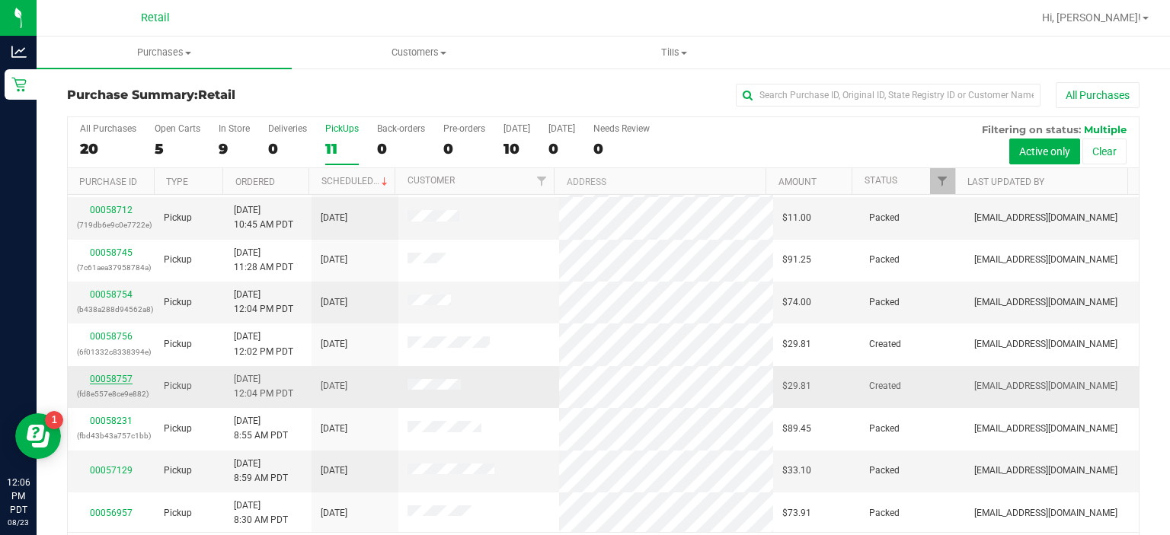
click at [107, 375] on link "00058757" at bounding box center [111, 379] width 43 height 11
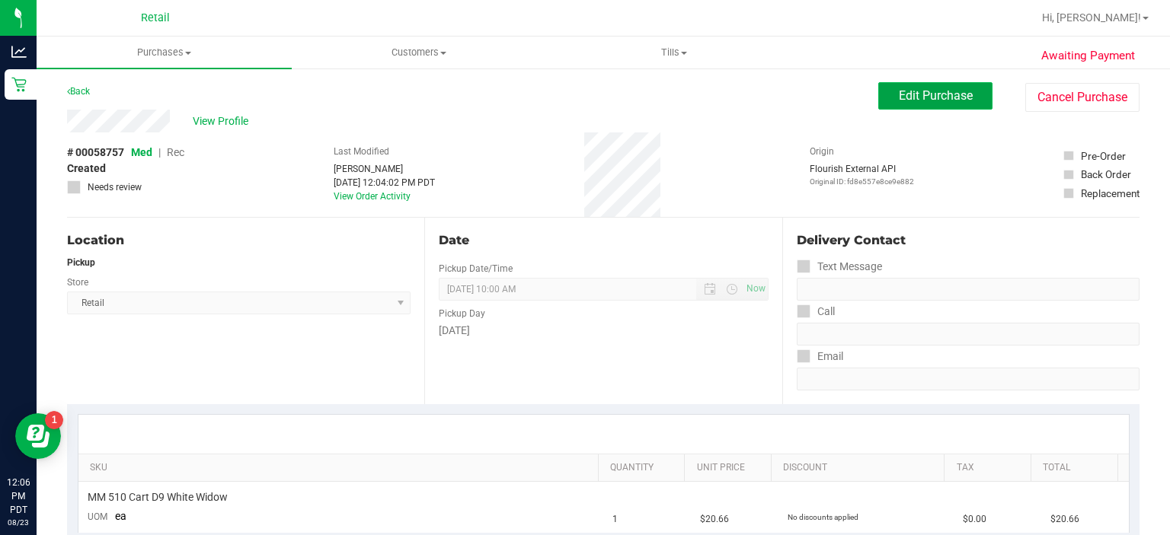
click at [921, 92] on span "Edit Purchase" at bounding box center [936, 95] width 74 height 14
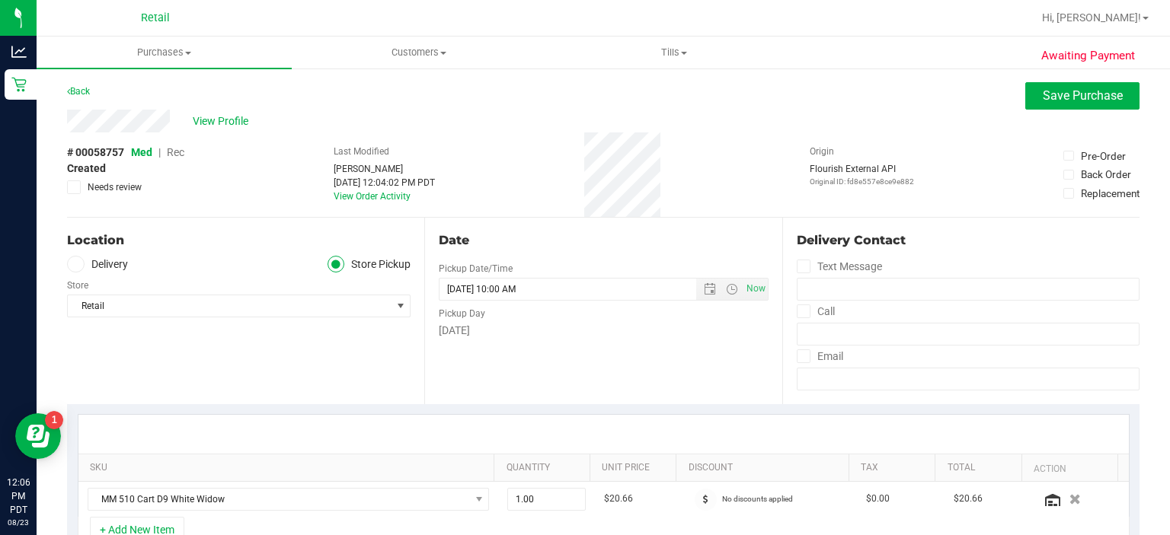
click at [174, 151] on span "Rec" at bounding box center [176, 152] width 18 height 12
click at [1049, 98] on span "Save Purchase" at bounding box center [1082, 95] width 80 height 14
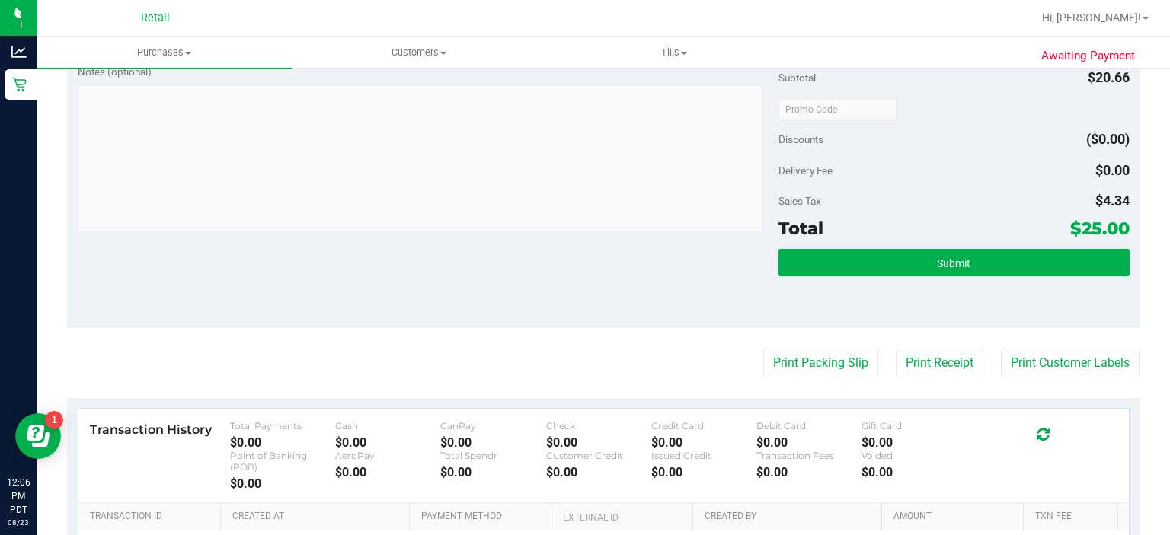
scroll to position [503, 0]
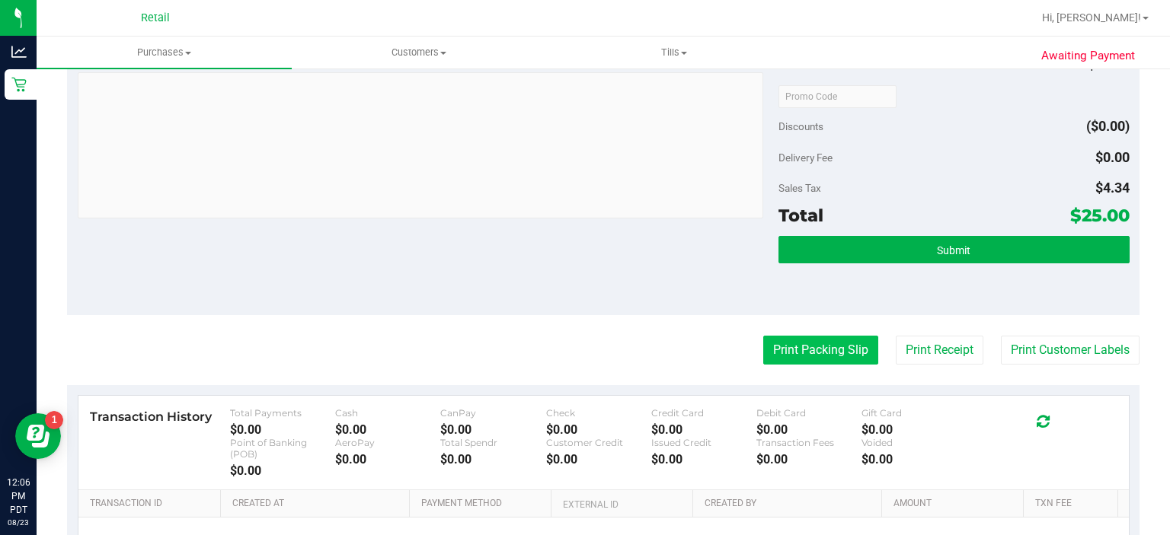
click at [814, 353] on button "Print Packing Slip" at bounding box center [820, 350] width 115 height 29
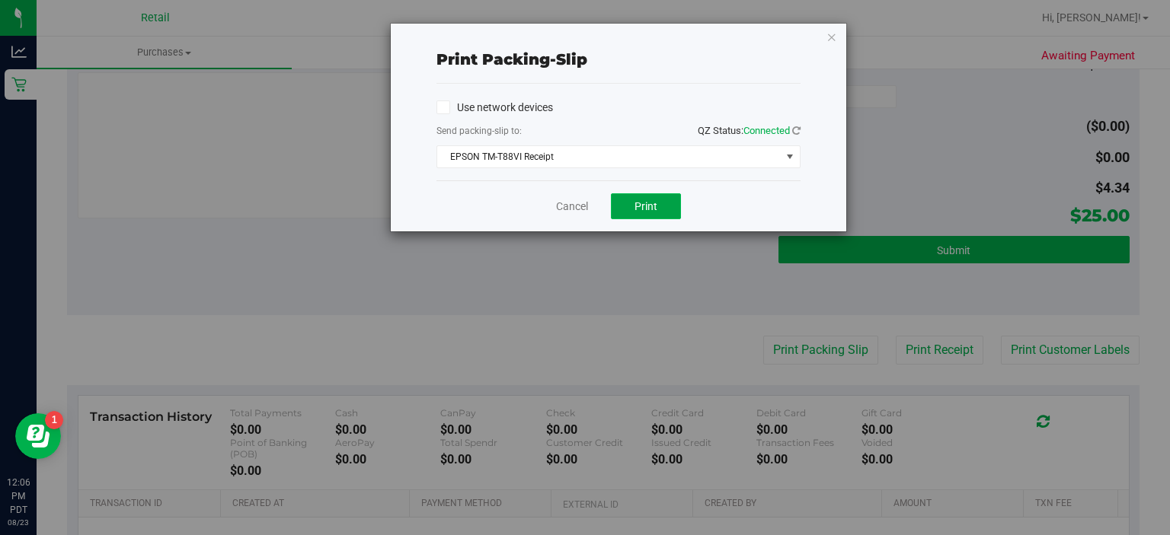
click at [637, 195] on button "Print" at bounding box center [646, 206] width 70 height 26
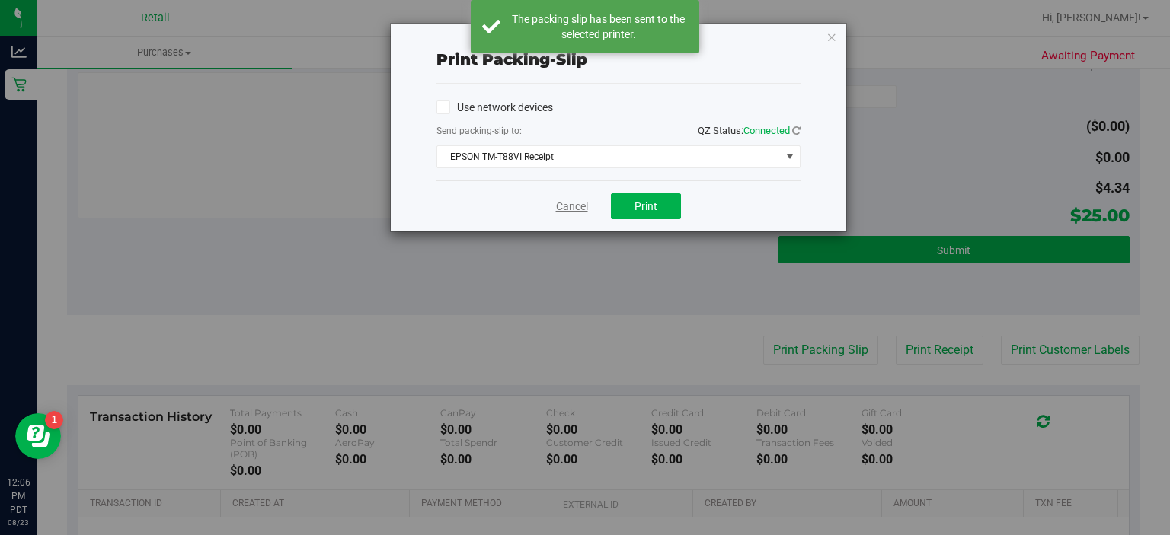
click at [570, 203] on link "Cancel" at bounding box center [572, 207] width 32 height 16
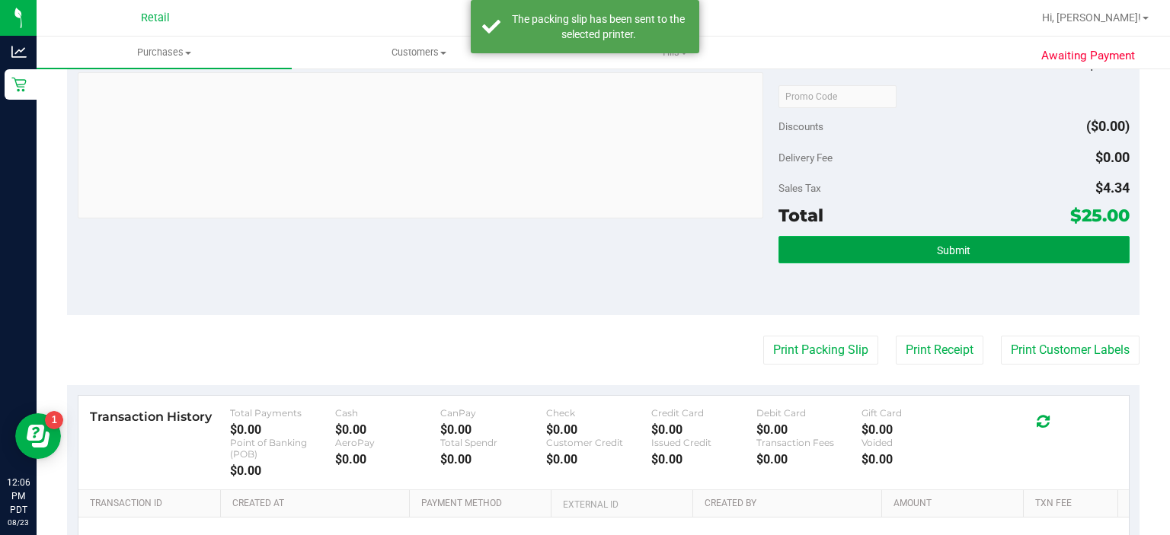
click at [956, 256] on button "Submit" at bounding box center [953, 249] width 350 height 27
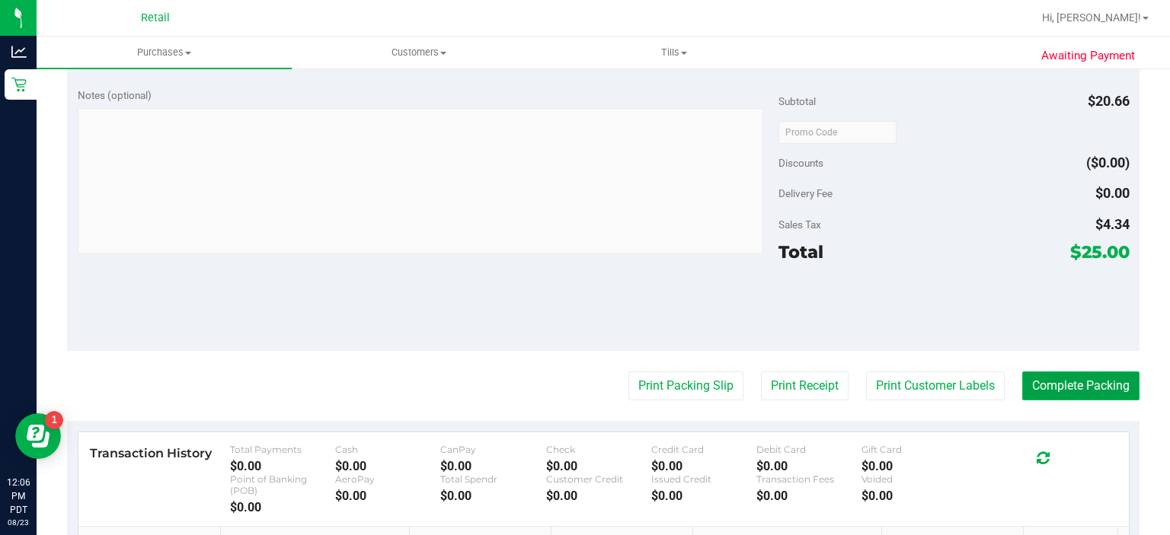
click at [1066, 381] on button "Complete Packing" at bounding box center [1080, 386] width 117 height 29
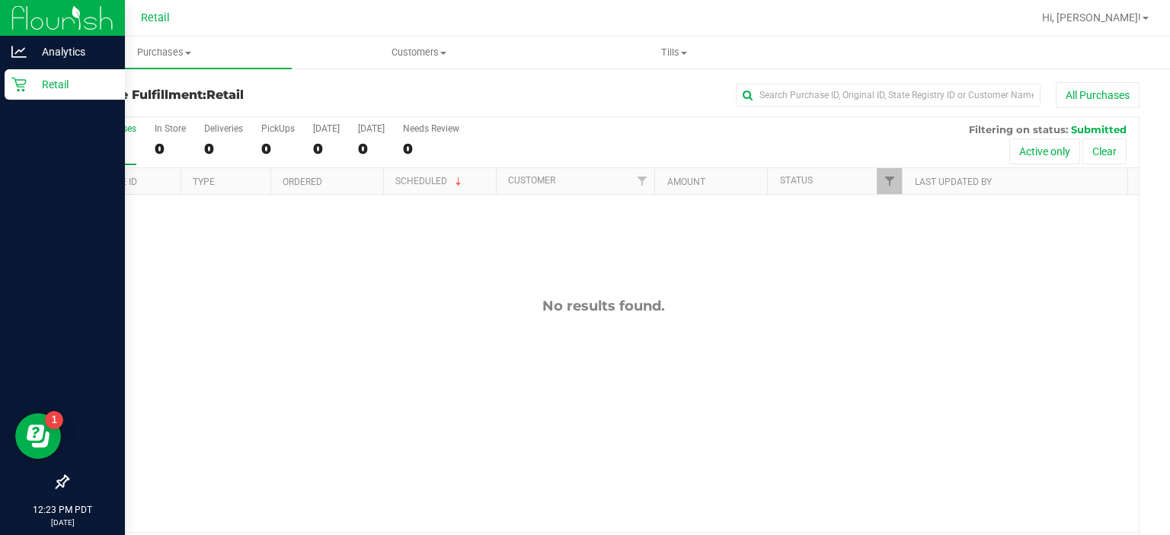
click at [22, 90] on icon at bounding box center [18, 85] width 14 height 14
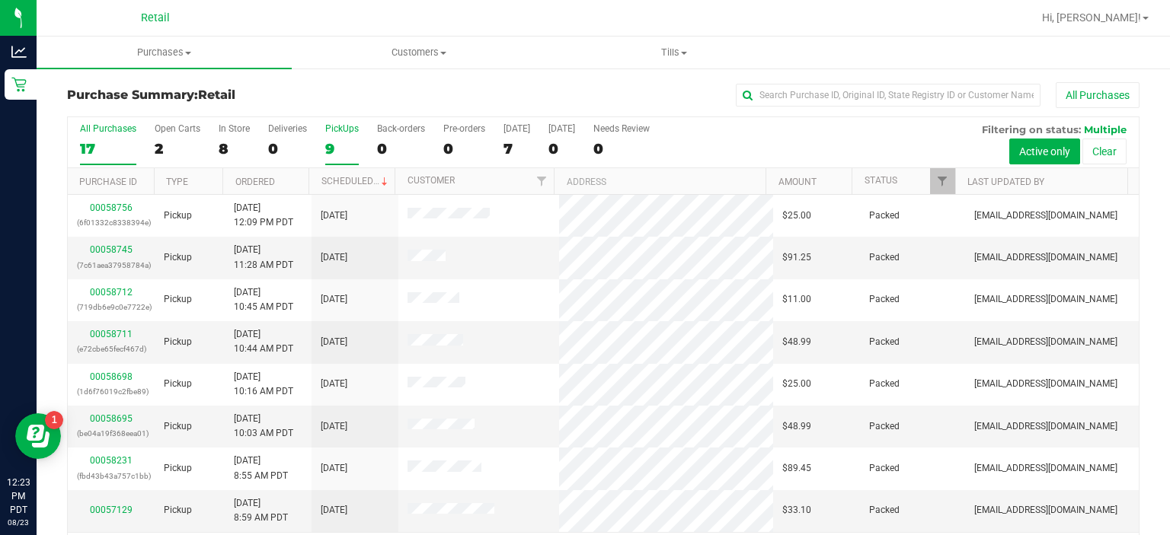
click at [344, 124] on div "PickUps" at bounding box center [342, 128] width 34 height 11
click at [0, 0] on input "PickUps 9" at bounding box center [0, 0] width 0 height 0
